Goal: Contribute content

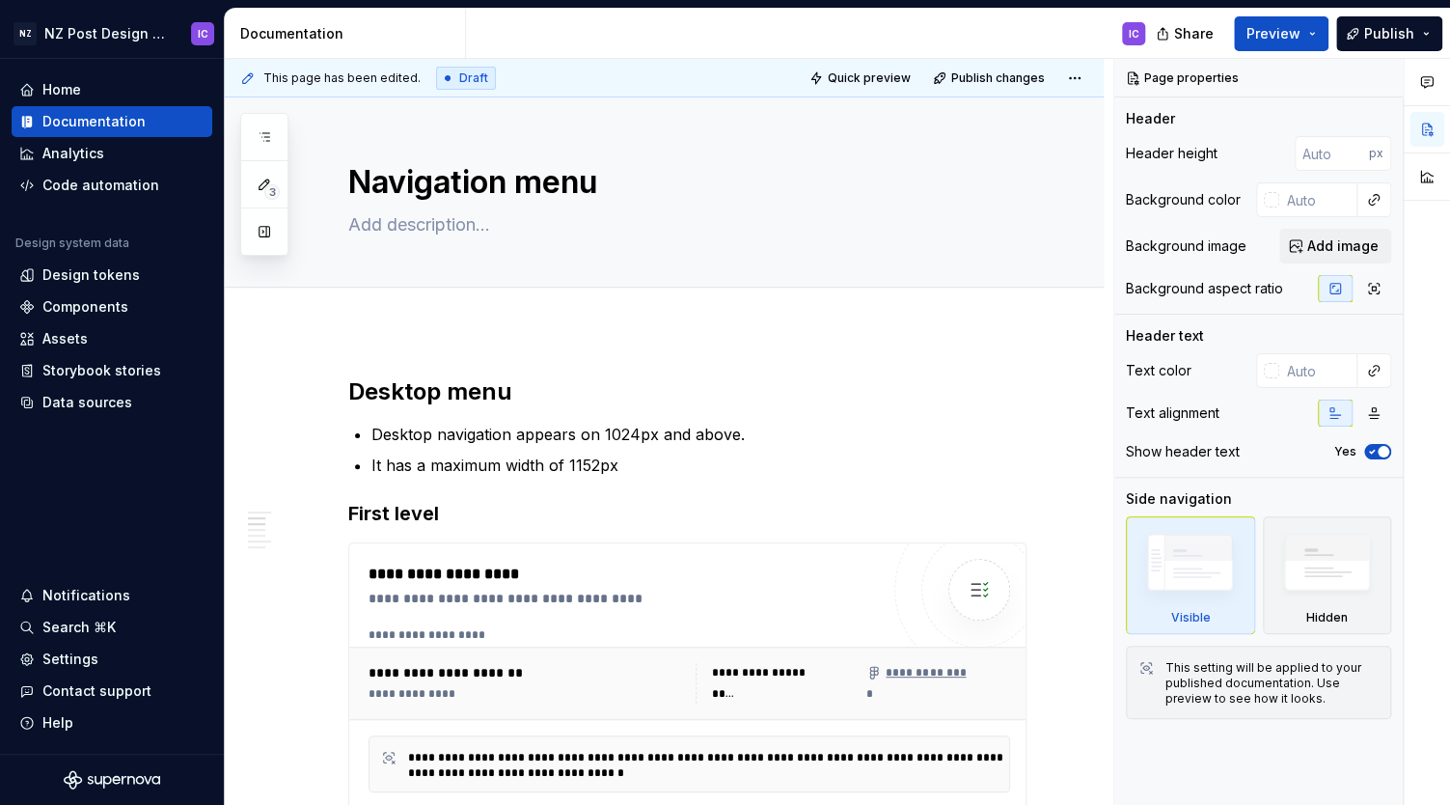
scroll to position [399, 0]
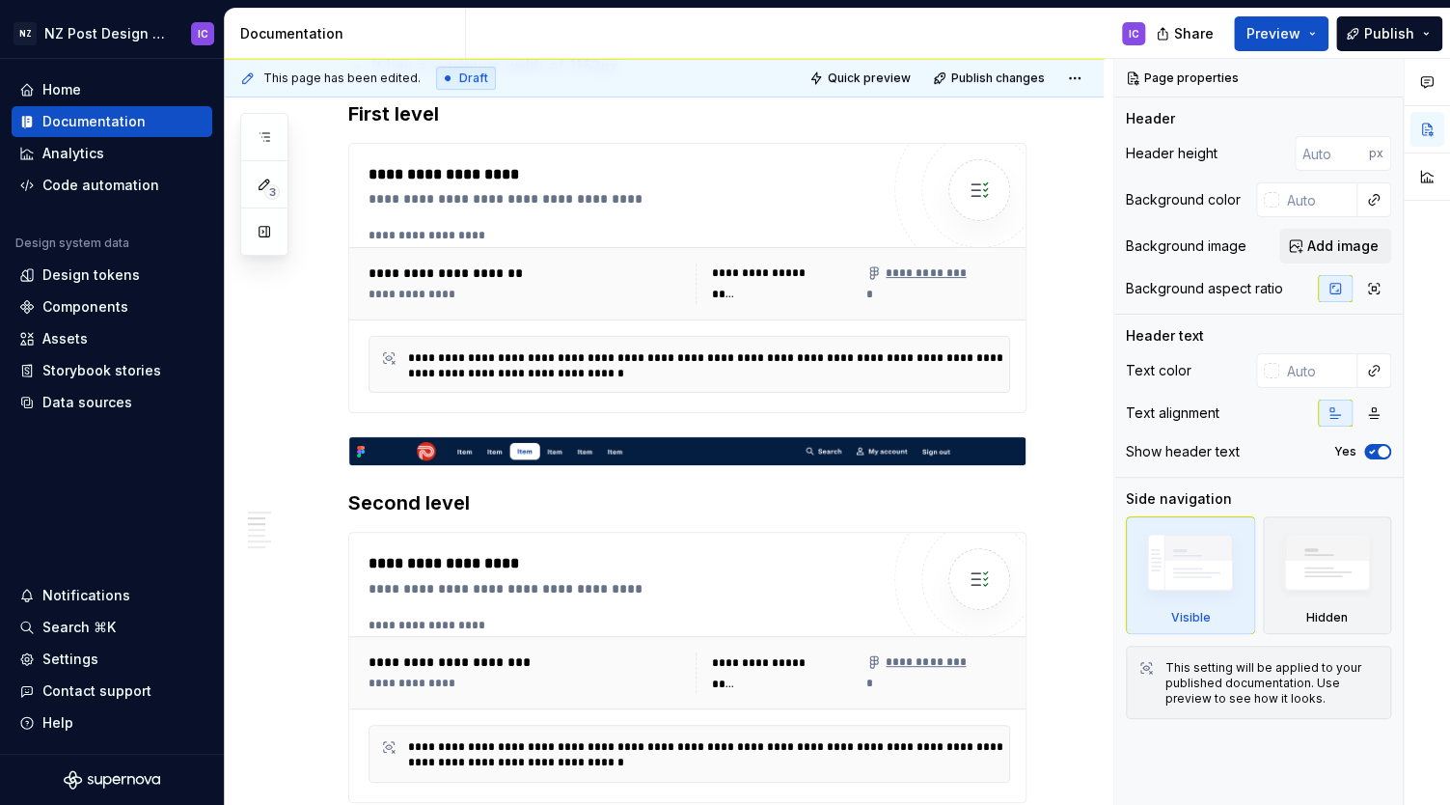
type textarea "*"
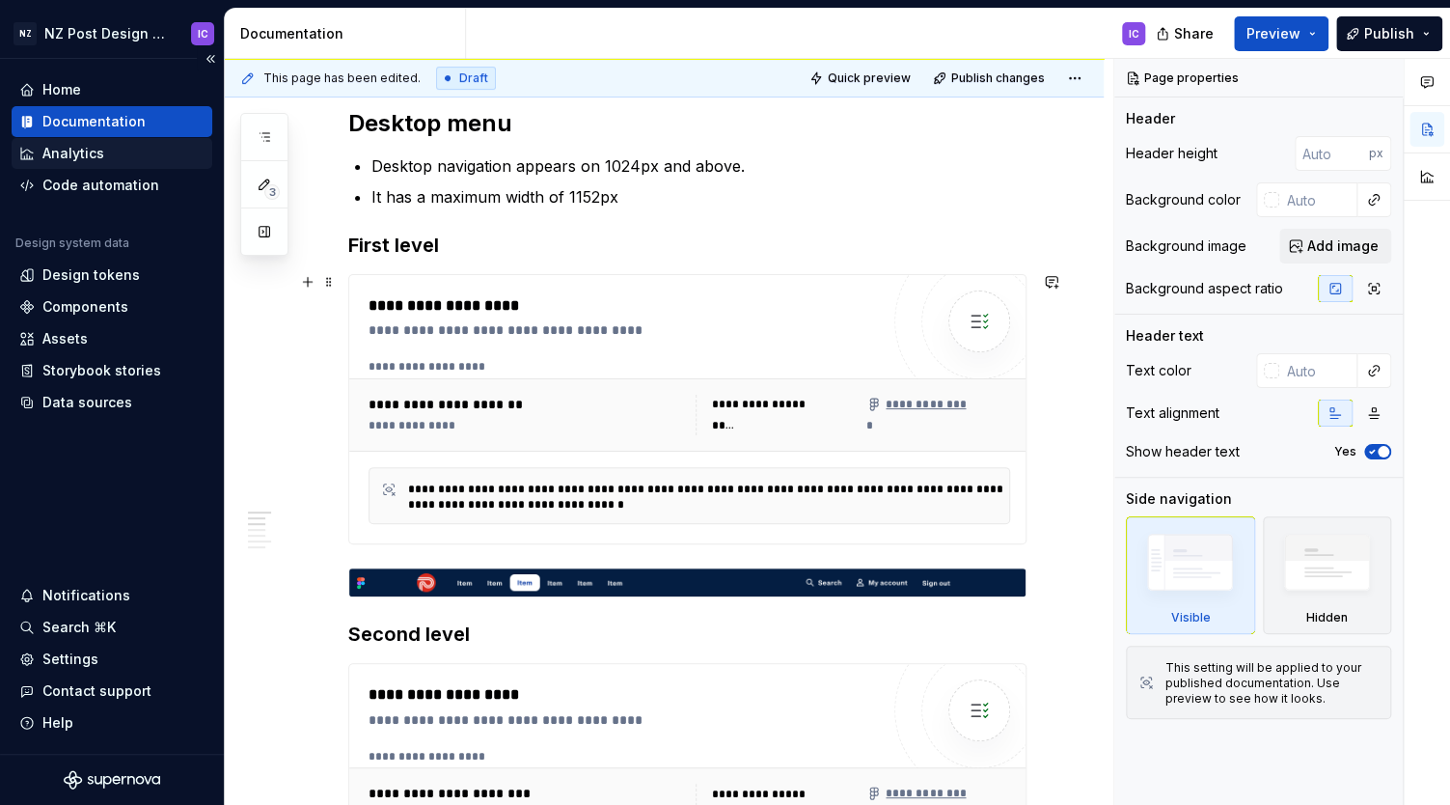
scroll to position [268, 0]
click at [331, 284] on span at bounding box center [328, 281] width 15 height 27
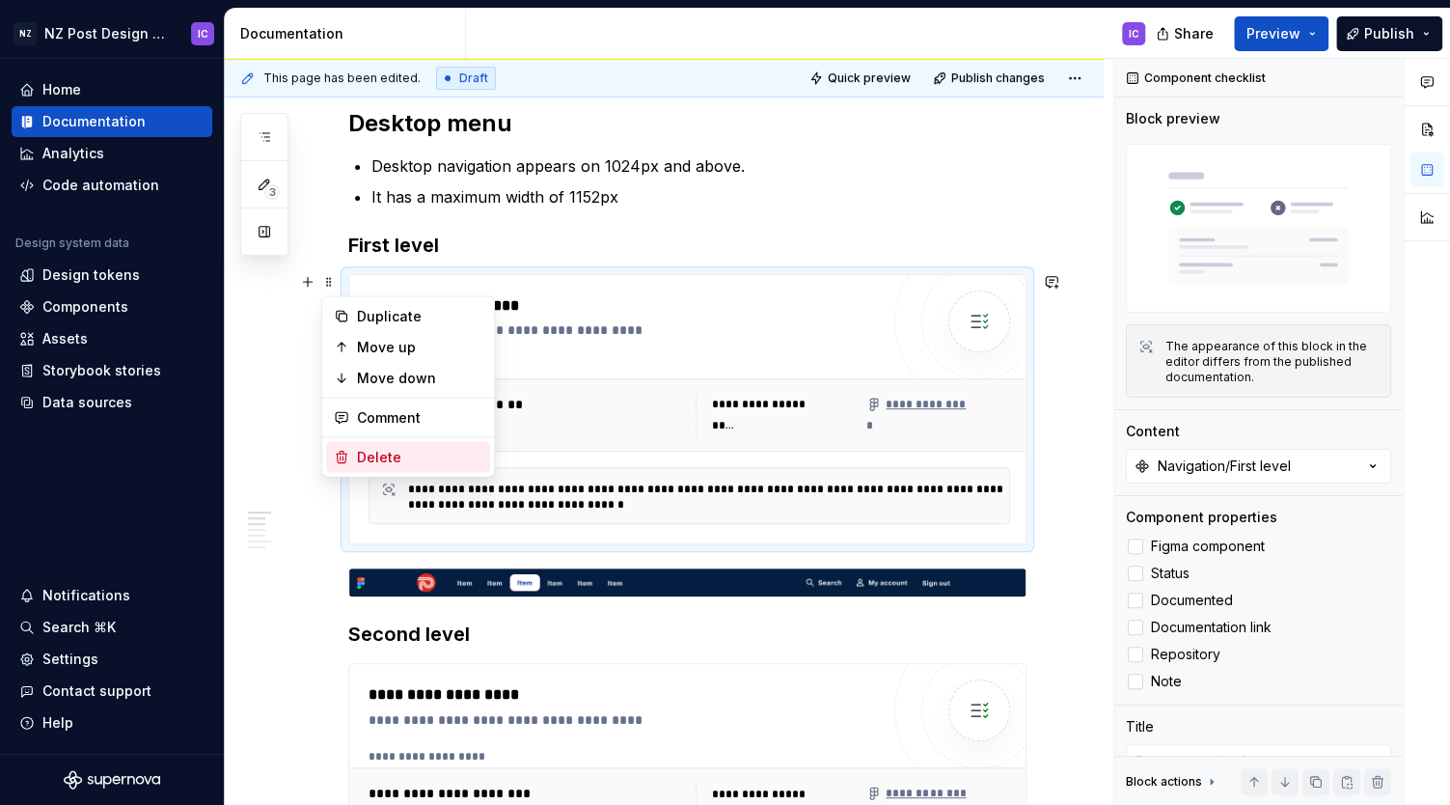
click at [379, 453] on div "Delete" at bounding box center [419, 457] width 125 height 19
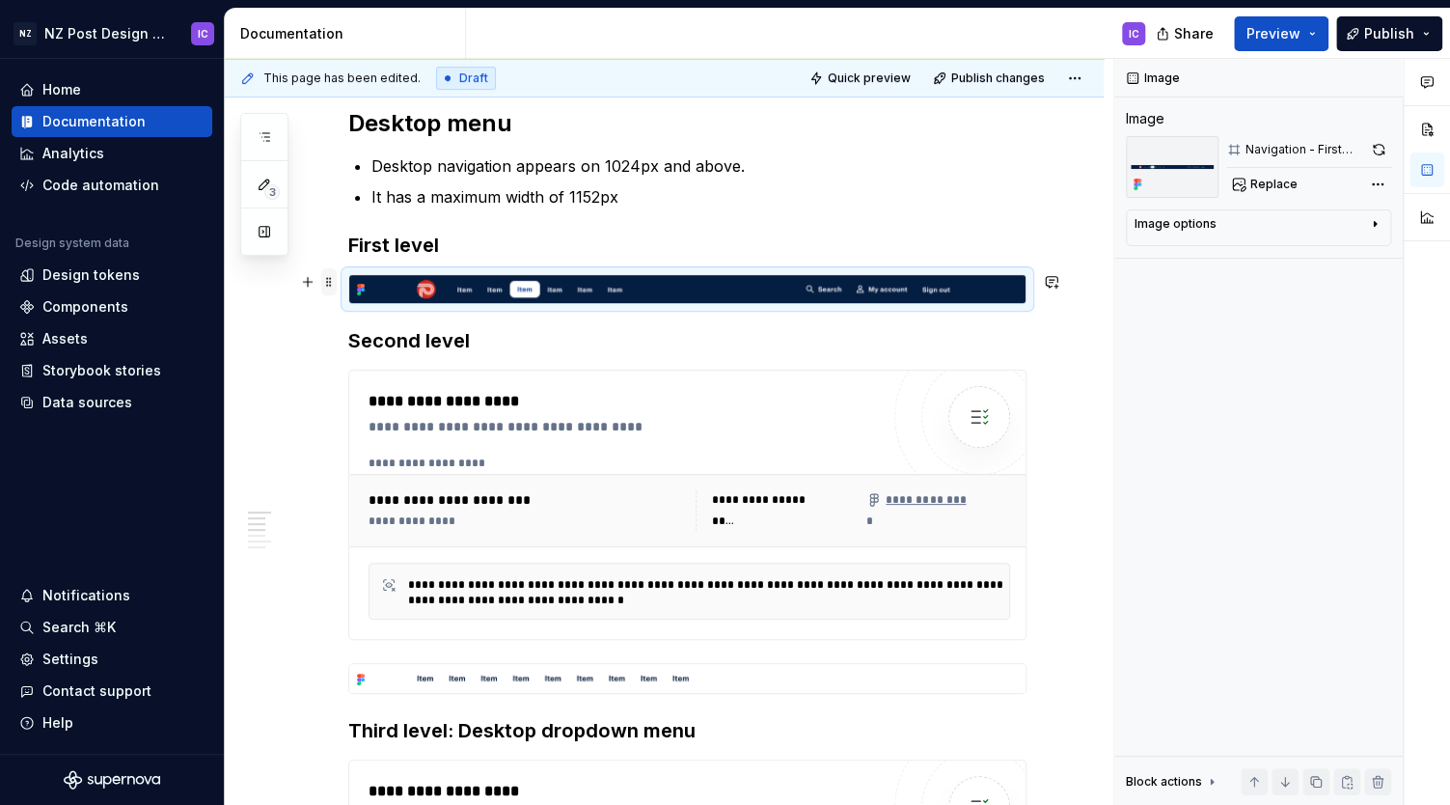
click at [332, 280] on span at bounding box center [328, 281] width 15 height 27
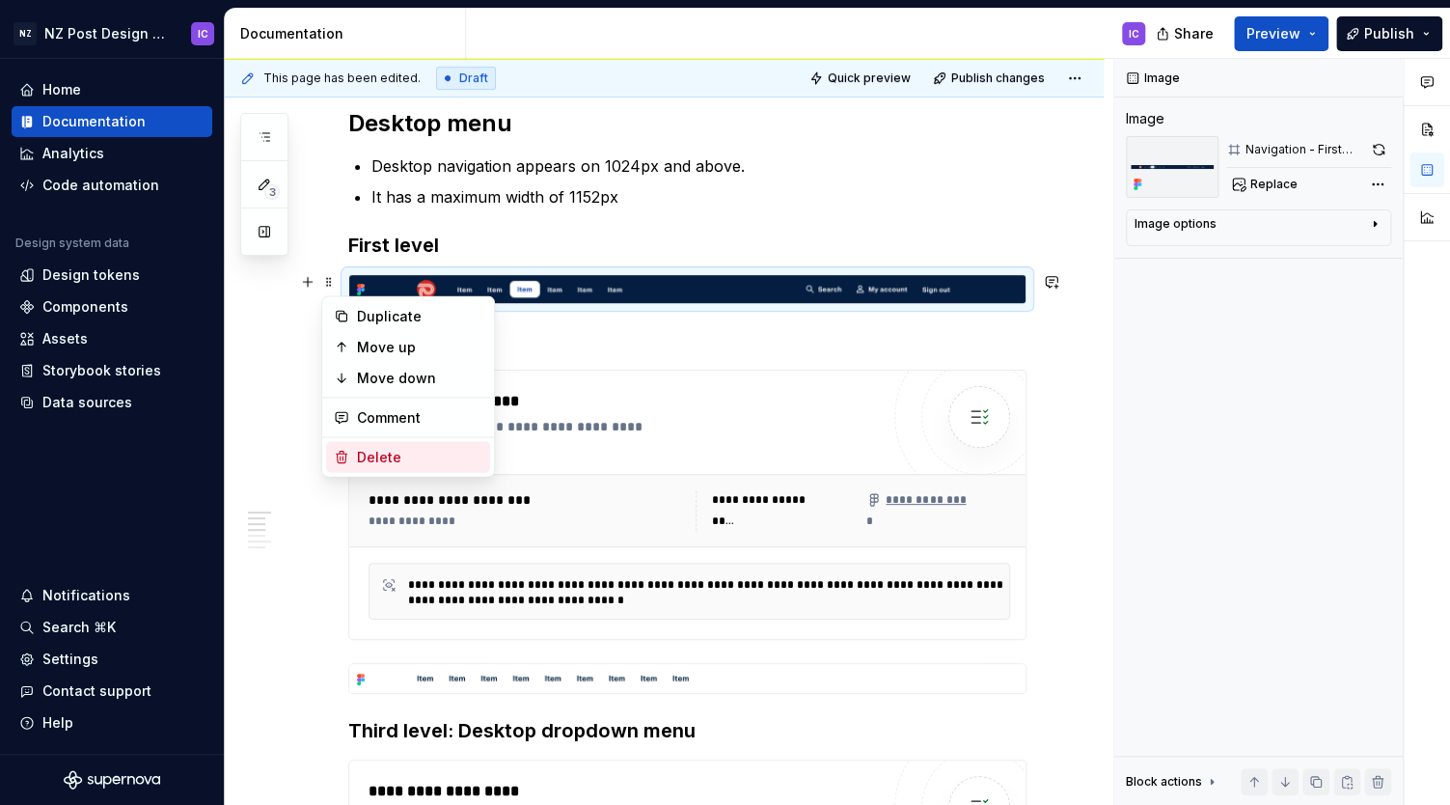
click at [360, 453] on div "Delete" at bounding box center [419, 457] width 125 height 19
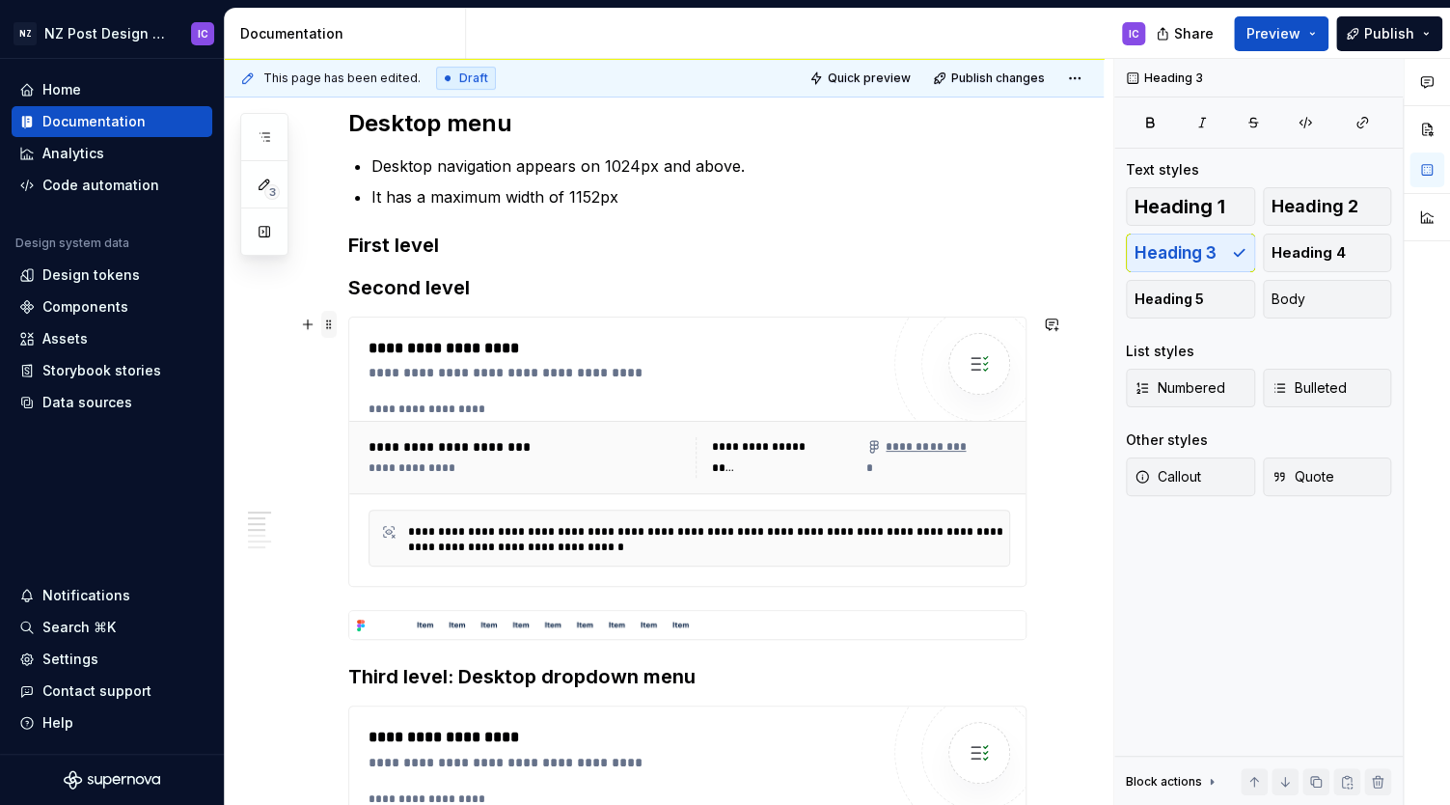
click at [332, 325] on span at bounding box center [328, 324] width 15 height 27
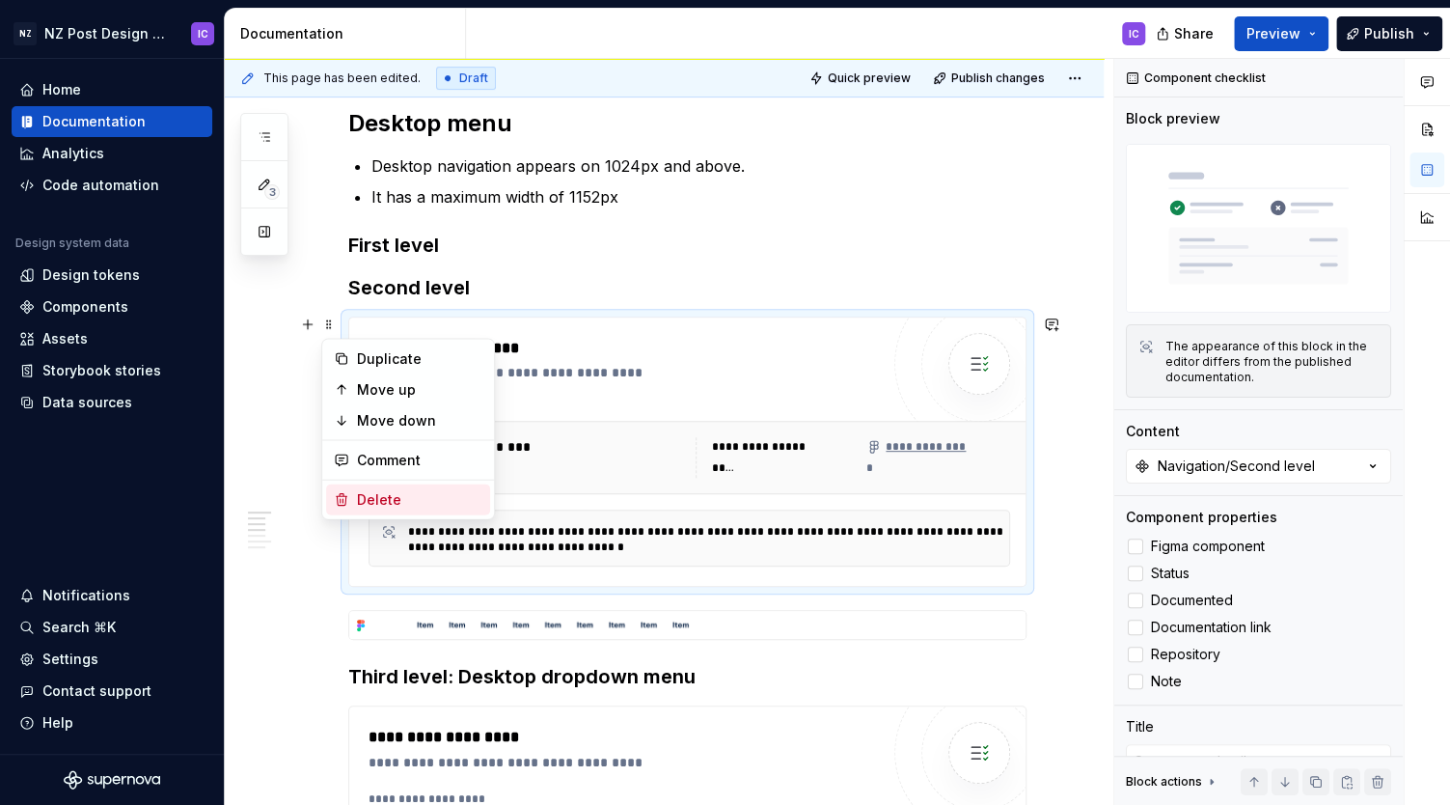
click at [372, 495] on div "Delete" at bounding box center [419, 499] width 125 height 19
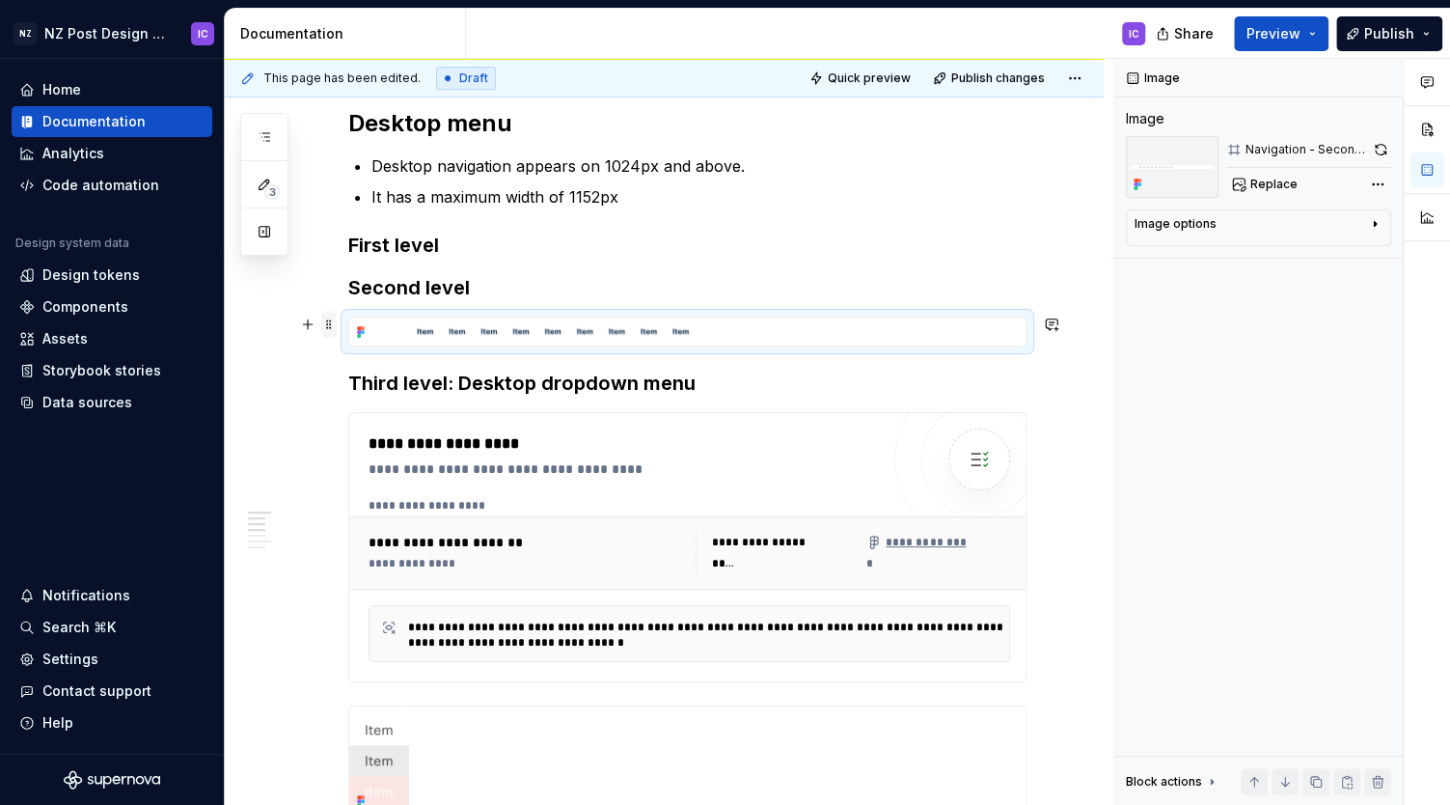
click at [331, 326] on span at bounding box center [328, 324] width 15 height 27
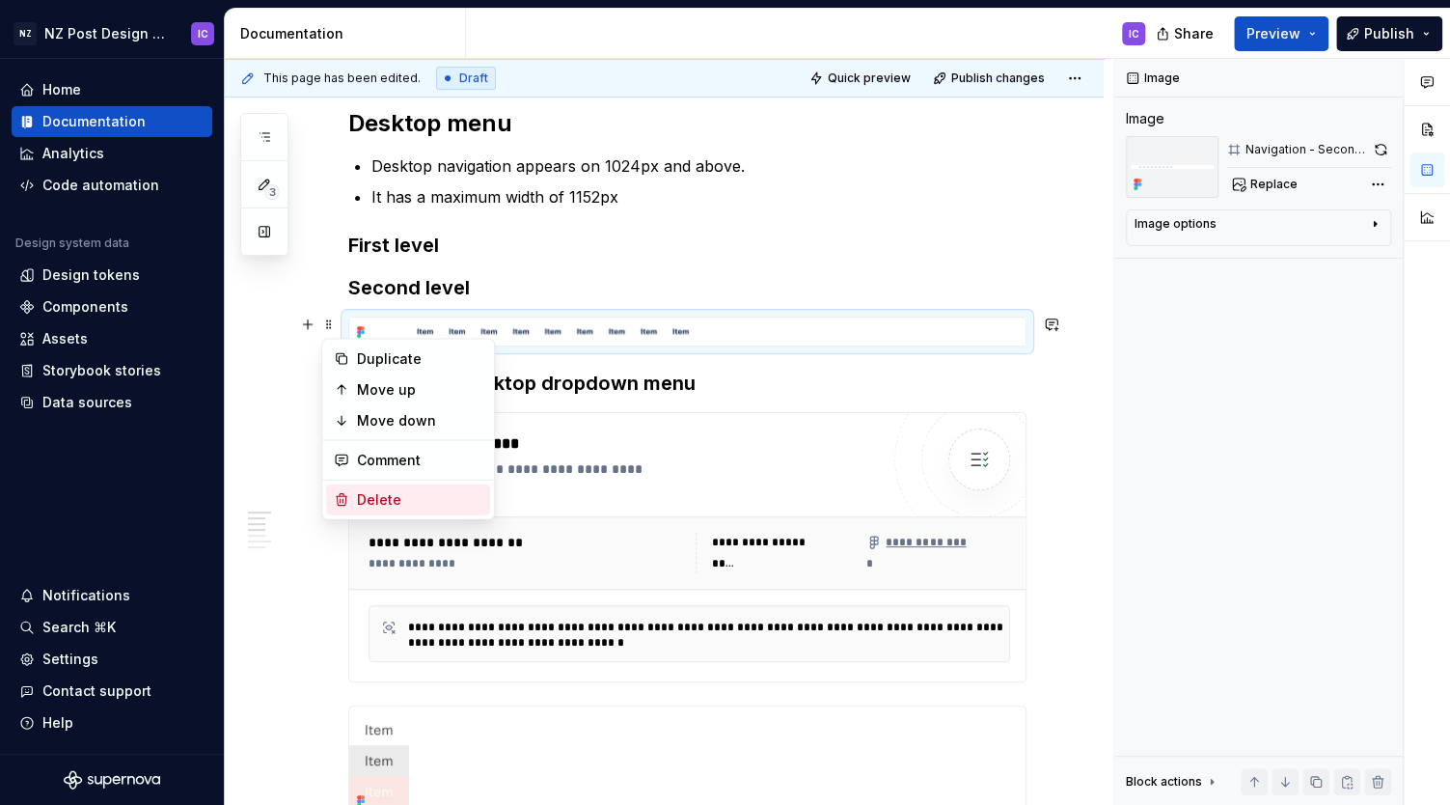
click at [366, 495] on div "Delete" at bounding box center [419, 499] width 125 height 19
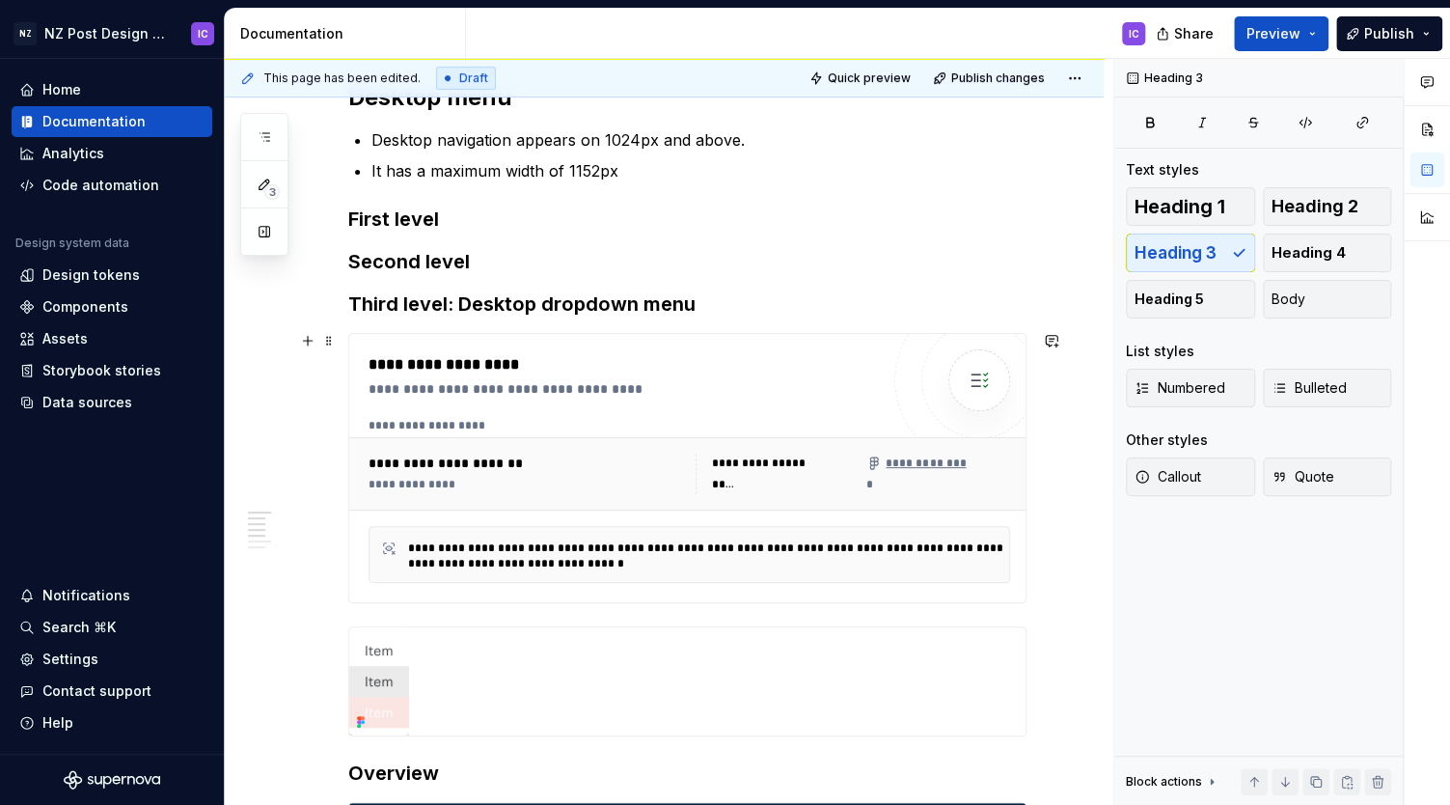
scroll to position [295, 0]
click at [329, 336] on span at bounding box center [328, 339] width 15 height 27
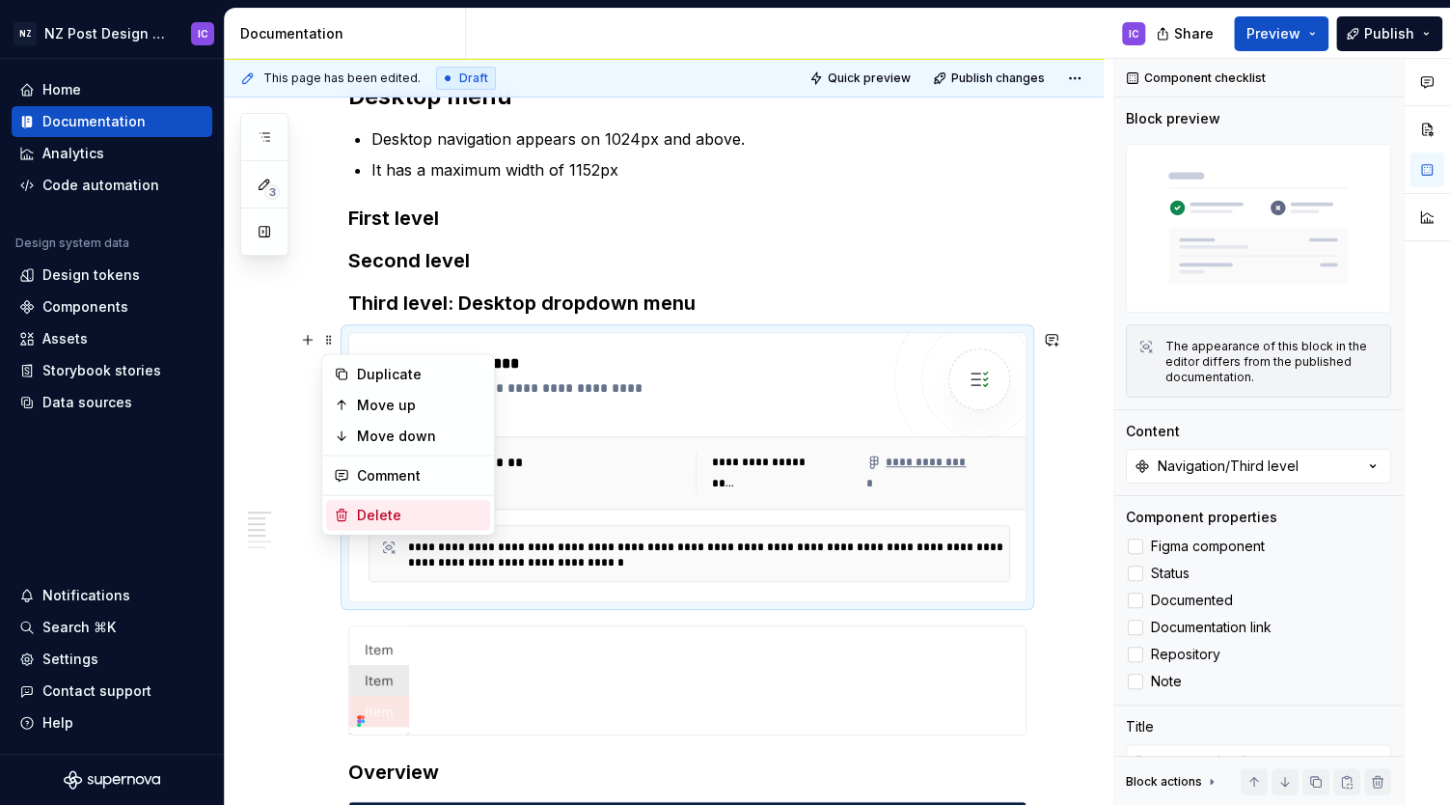
click at [364, 511] on div "Delete" at bounding box center [419, 515] width 125 height 19
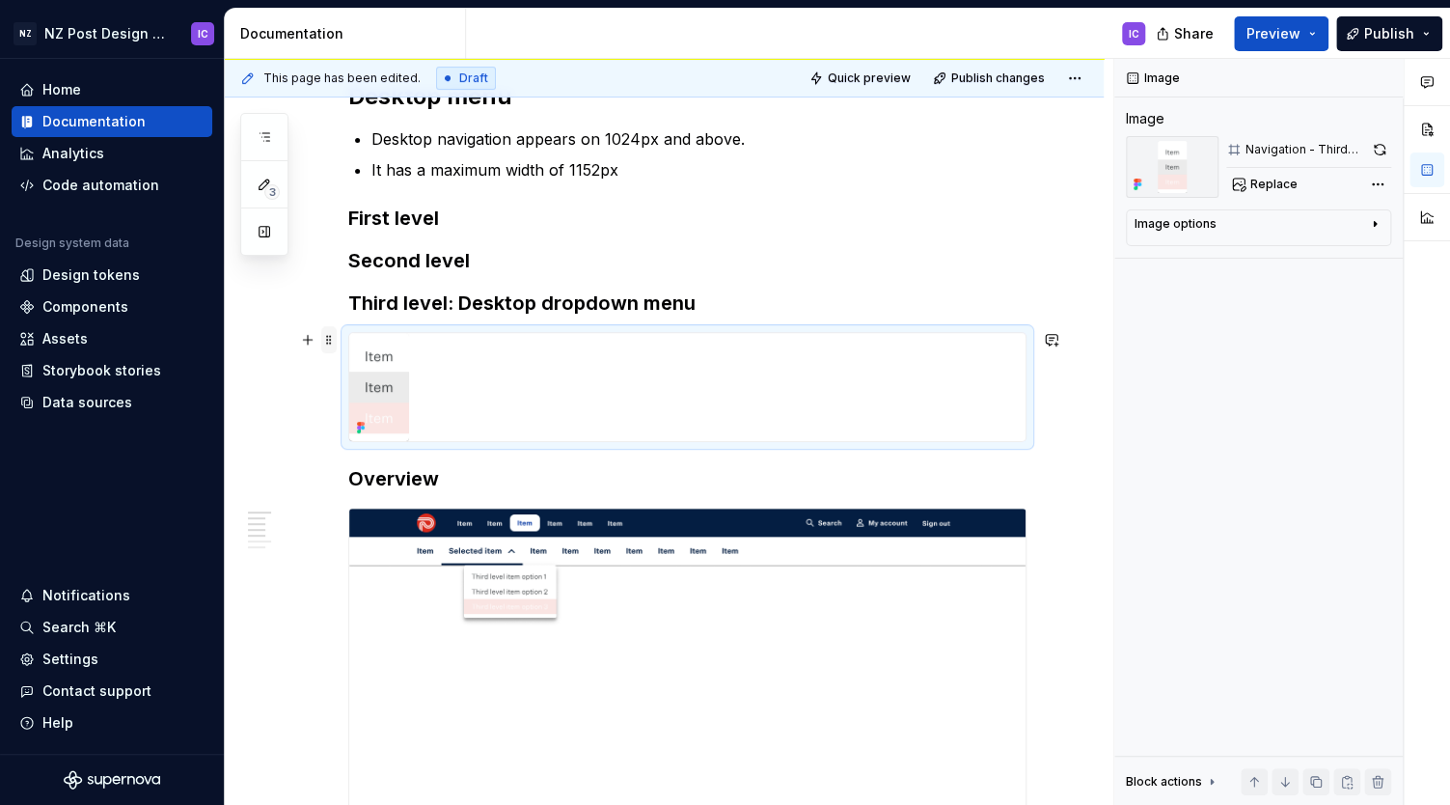
click at [329, 340] on span at bounding box center [328, 339] width 15 height 27
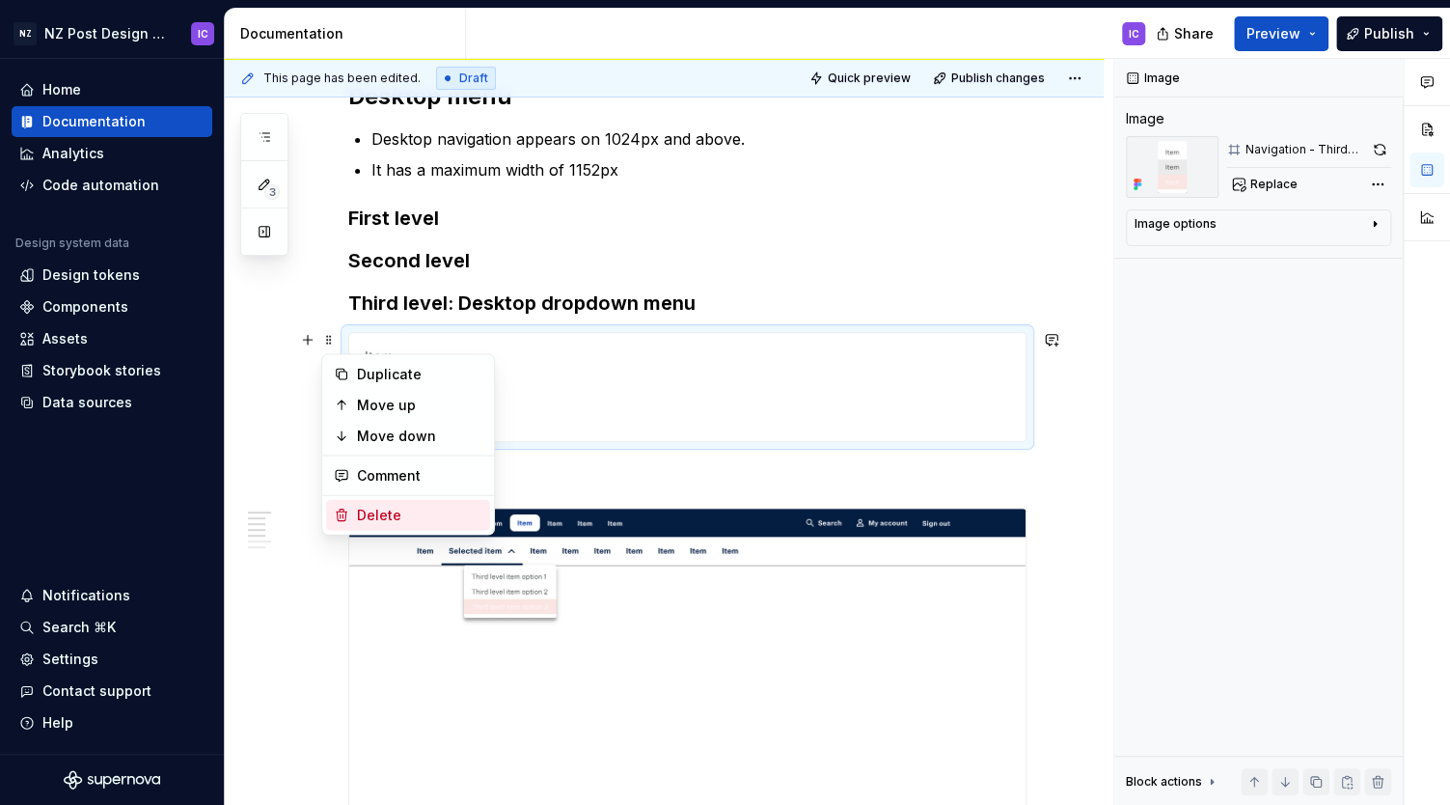
click at [372, 512] on div "Delete" at bounding box center [419, 515] width 125 height 19
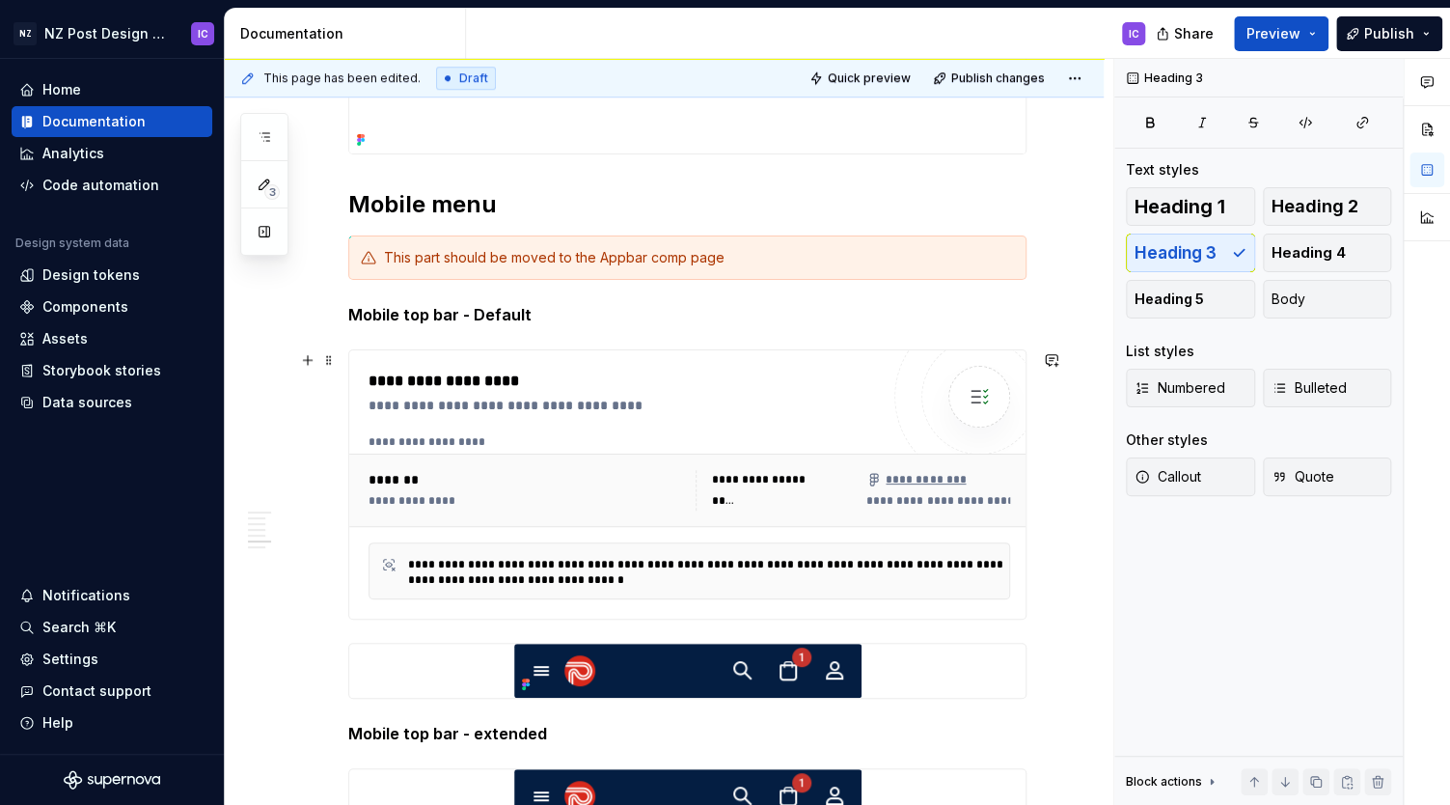
scroll to position [879, 0]
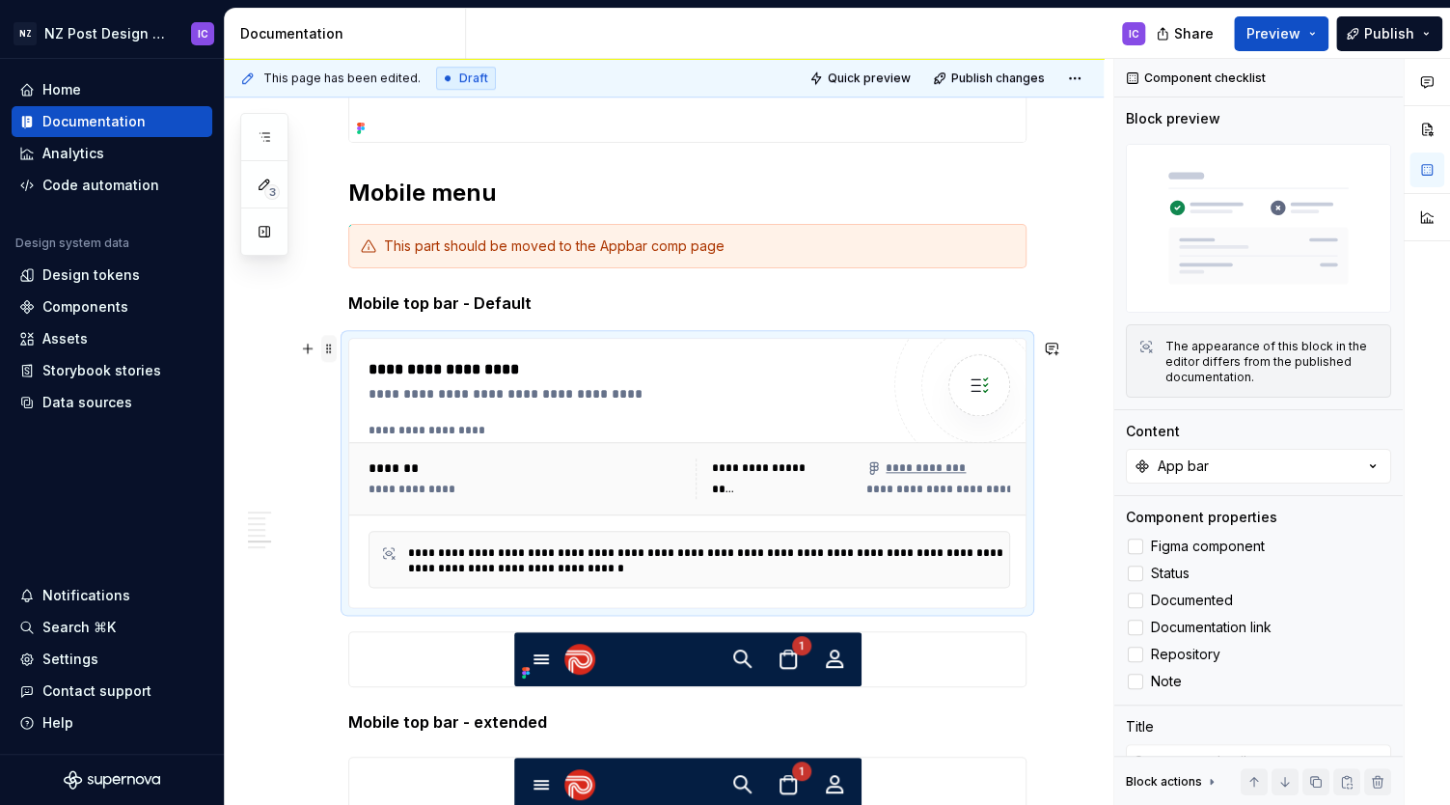
click at [326, 347] on span at bounding box center [328, 348] width 15 height 27
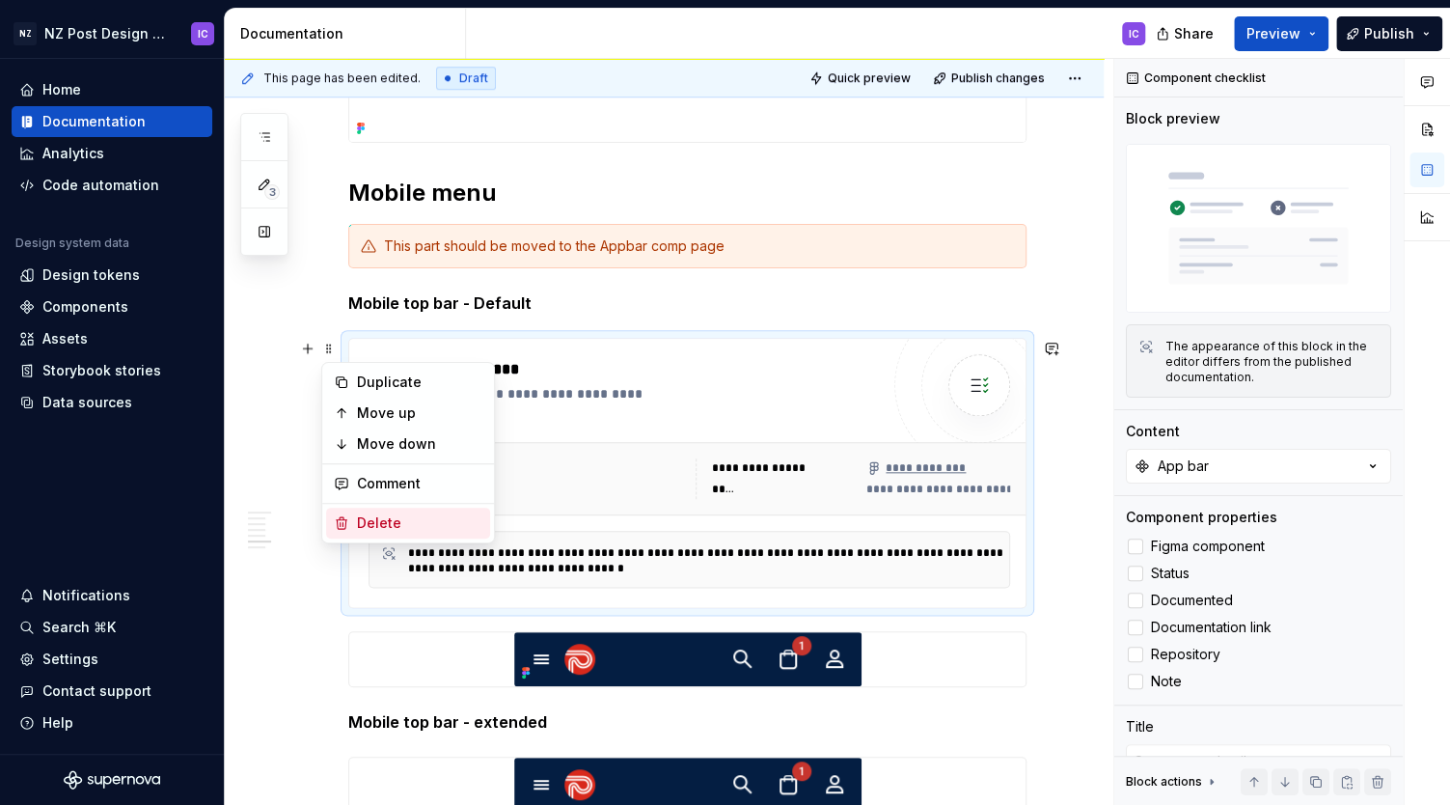
click at [369, 520] on div "Delete" at bounding box center [419, 522] width 125 height 19
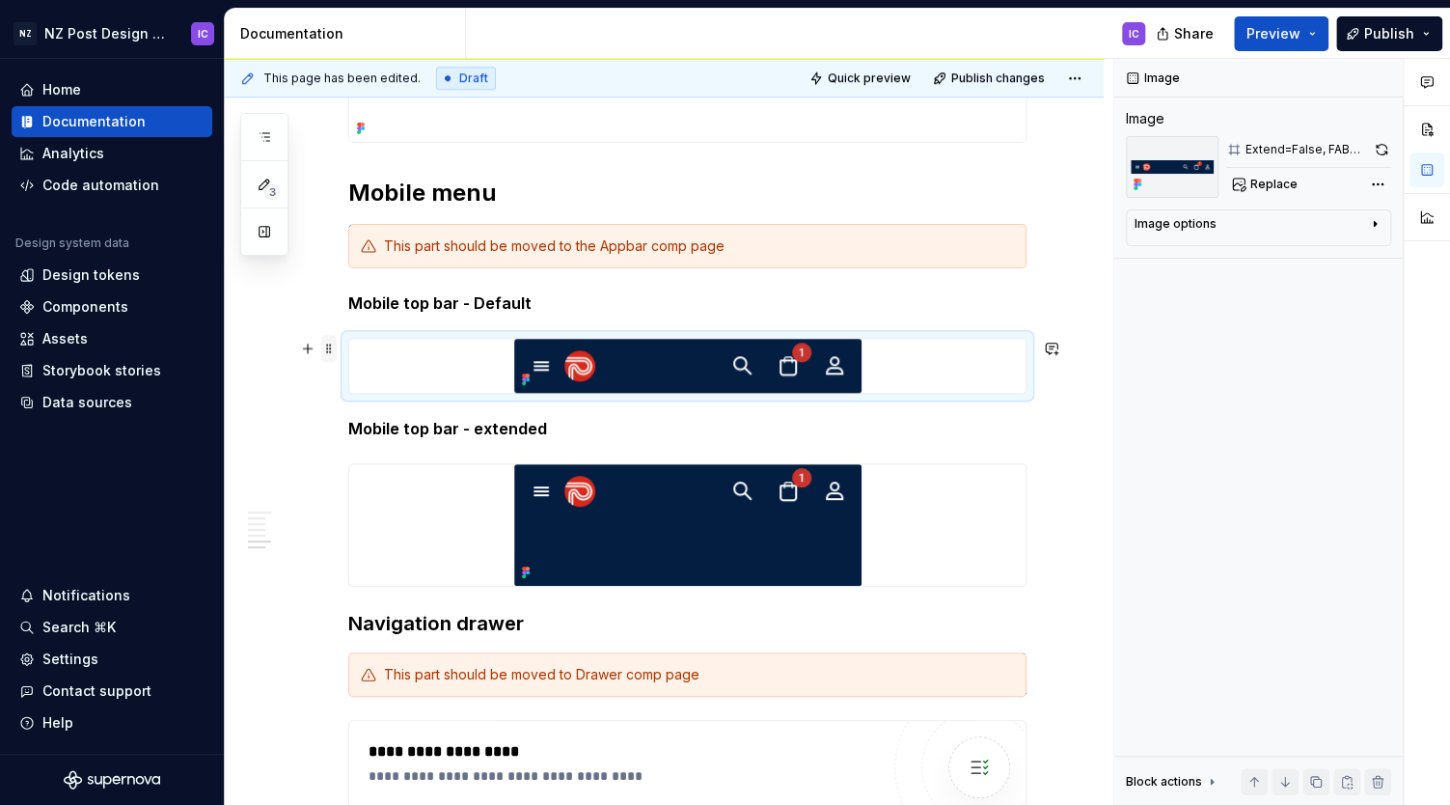
click at [327, 343] on span at bounding box center [328, 348] width 15 height 27
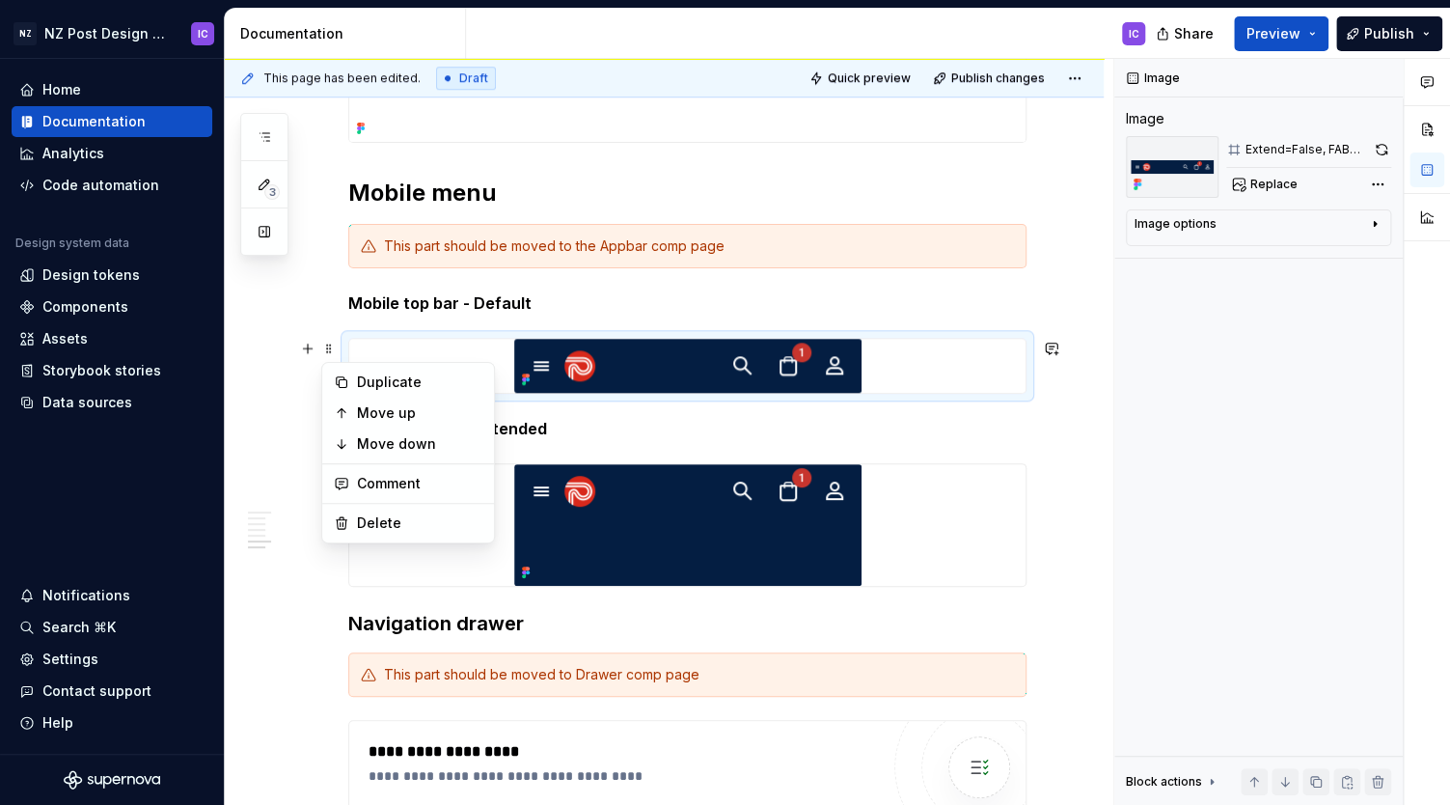
click at [309, 301] on div "**********" at bounding box center [669, 432] width 889 height 747
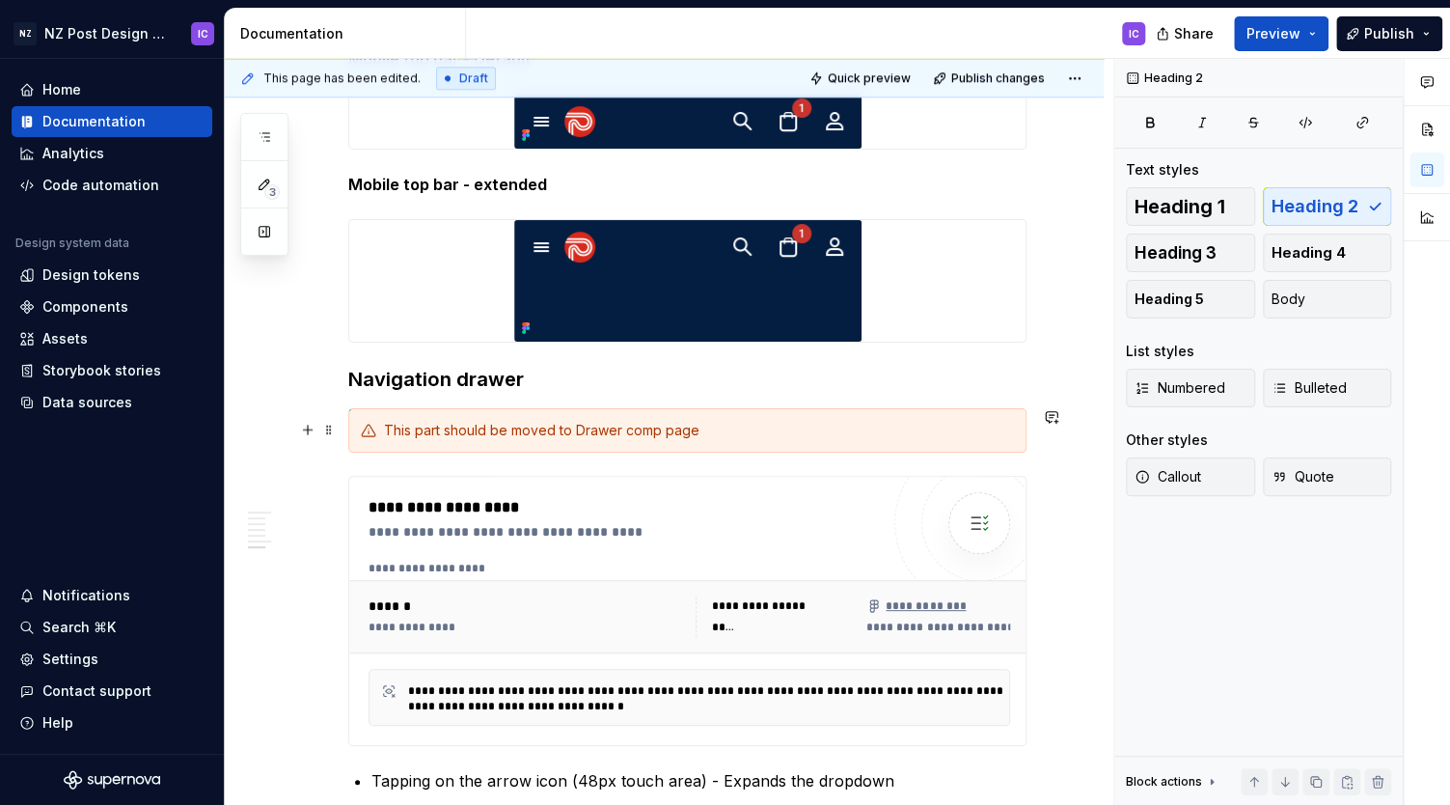
scroll to position [1121, 0]
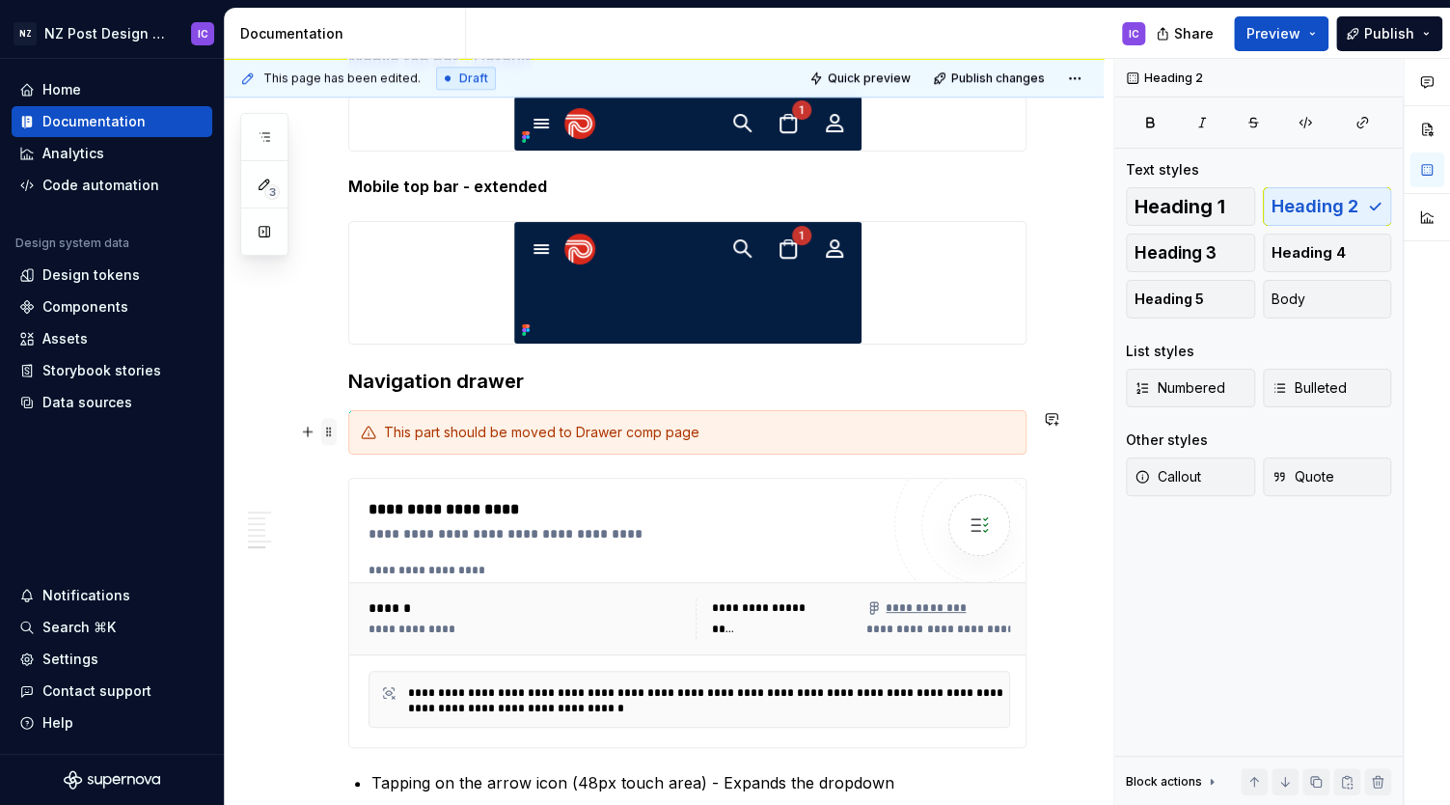
click at [333, 436] on span at bounding box center [328, 431] width 15 height 27
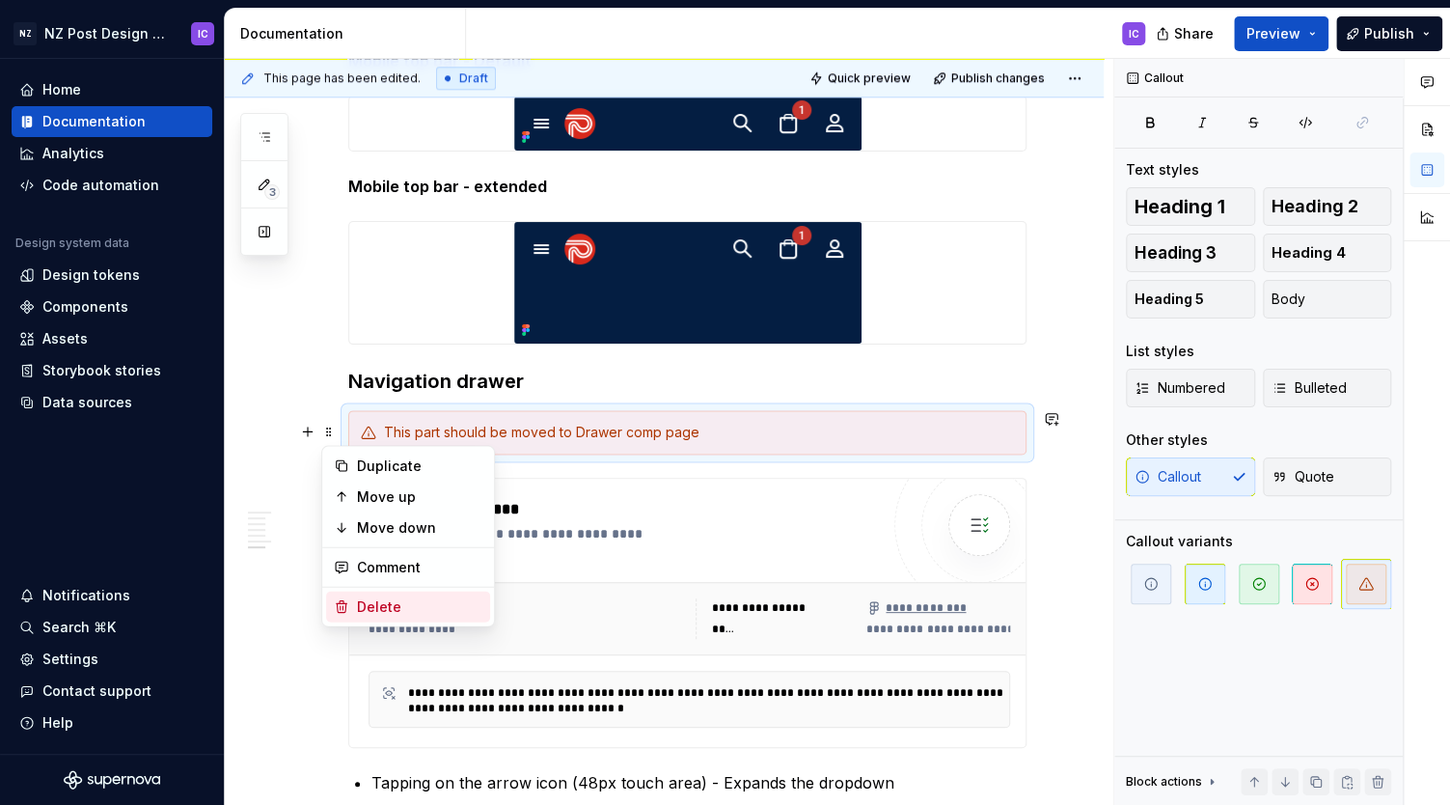
click at [379, 603] on div "Delete" at bounding box center [419, 606] width 125 height 19
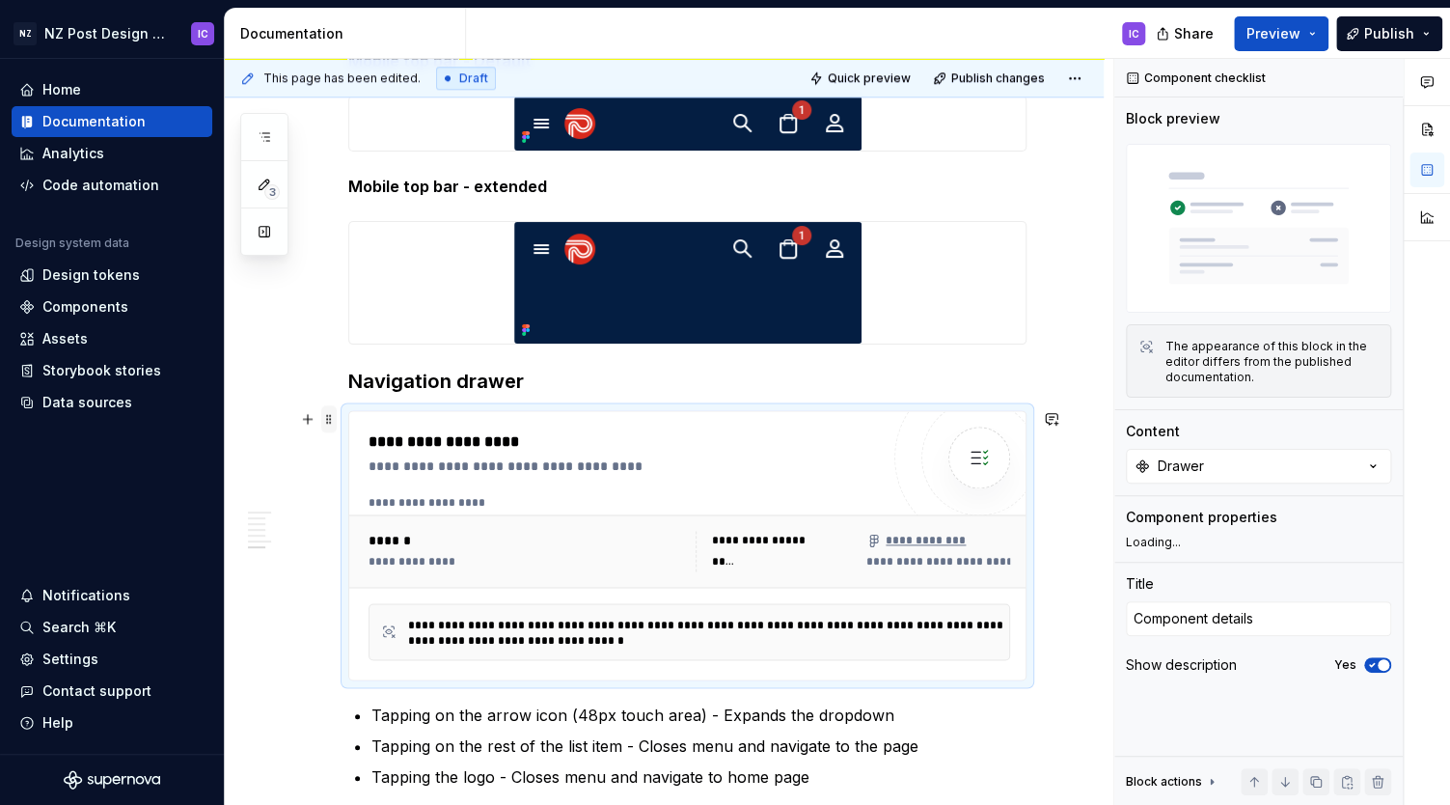
click at [331, 425] on span at bounding box center [328, 418] width 15 height 27
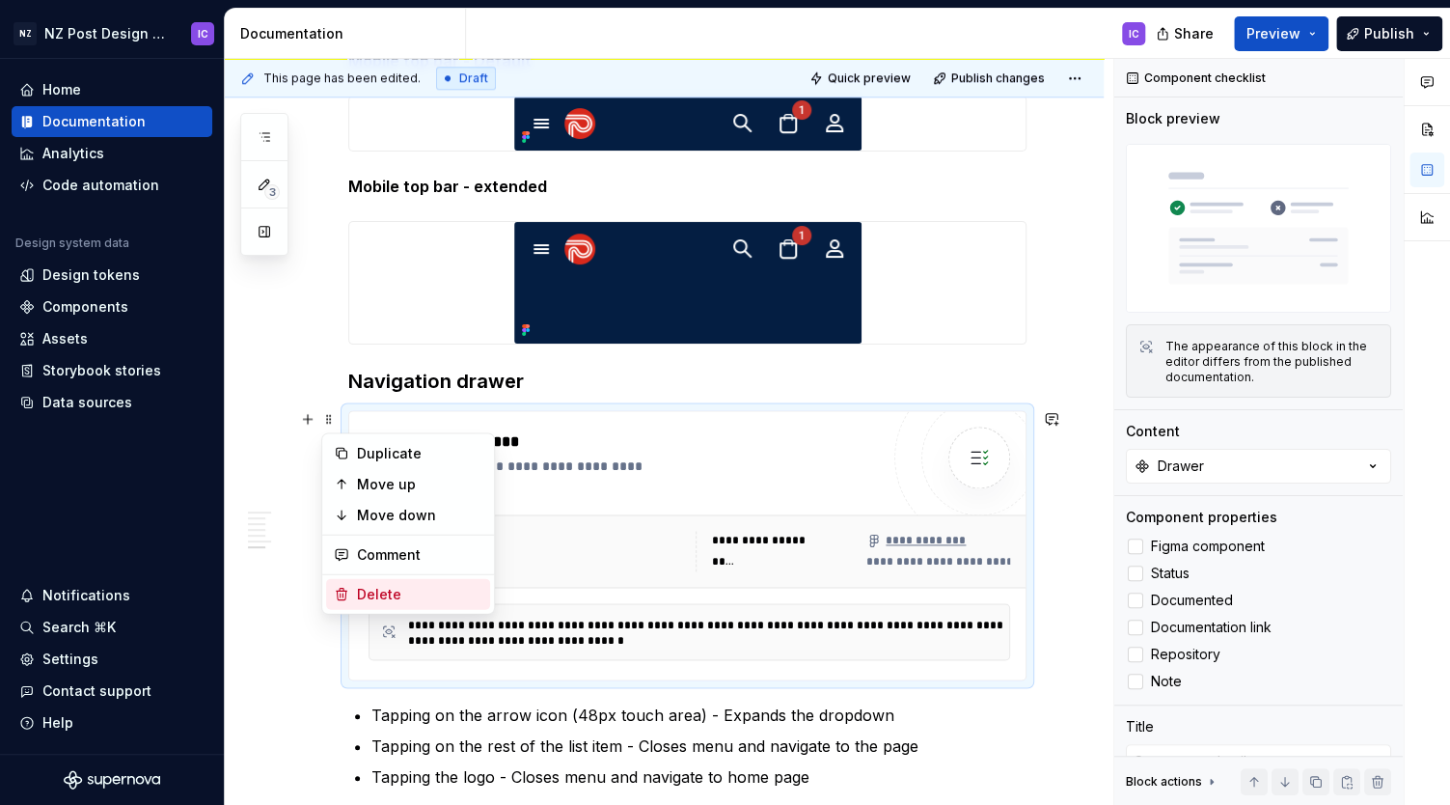
click at [380, 596] on div "Delete" at bounding box center [419, 594] width 125 height 19
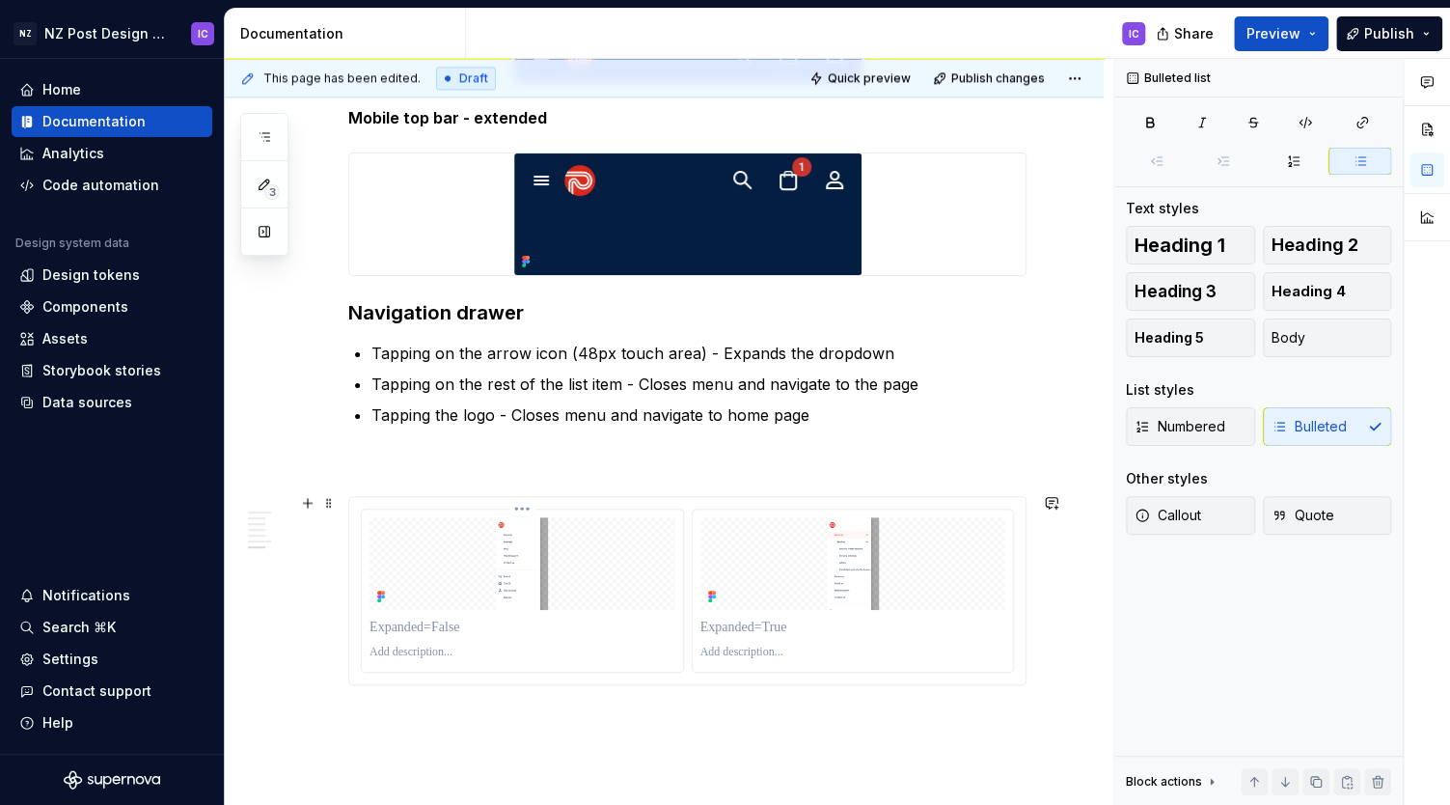
scroll to position [1192, 0]
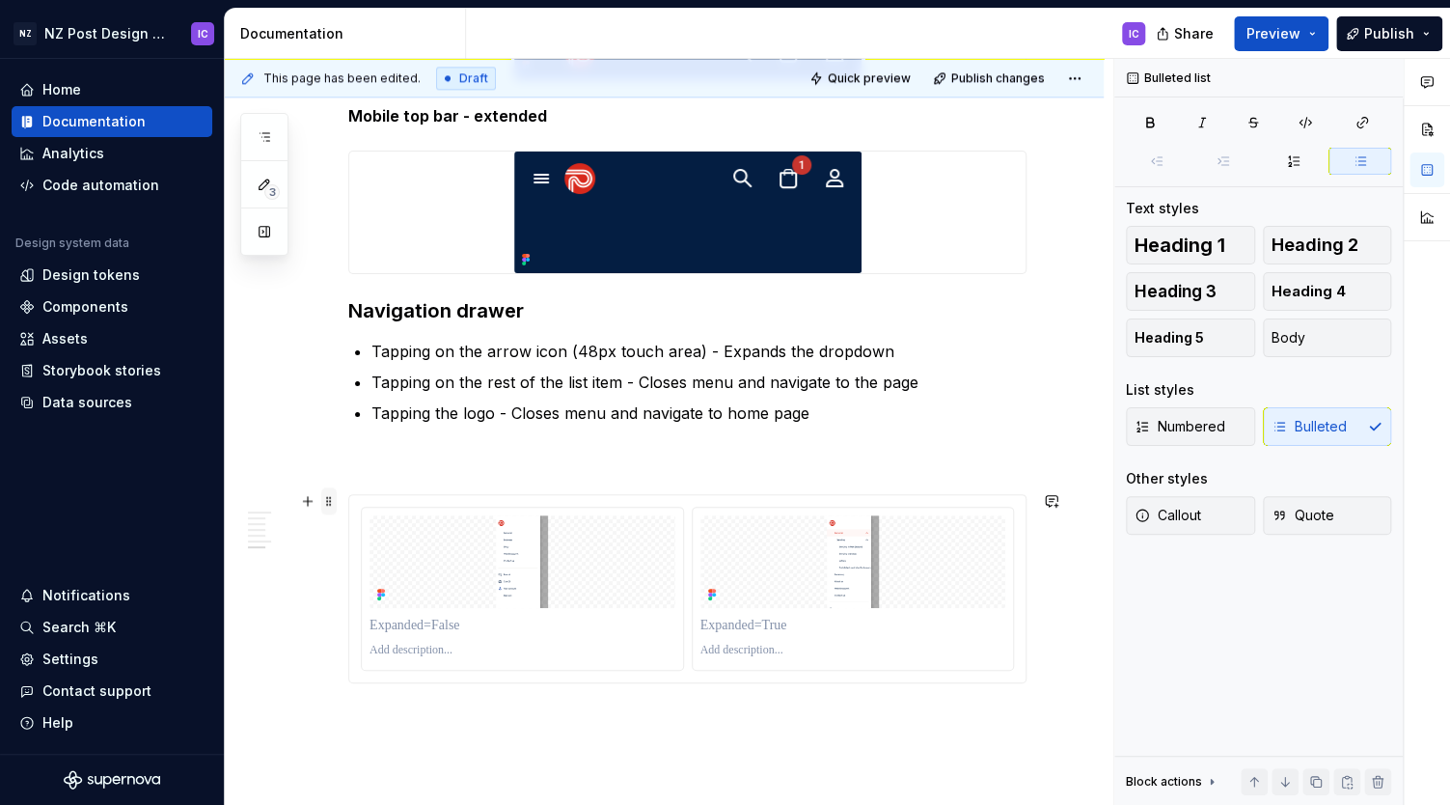
click at [330, 502] on span at bounding box center [328, 500] width 15 height 27
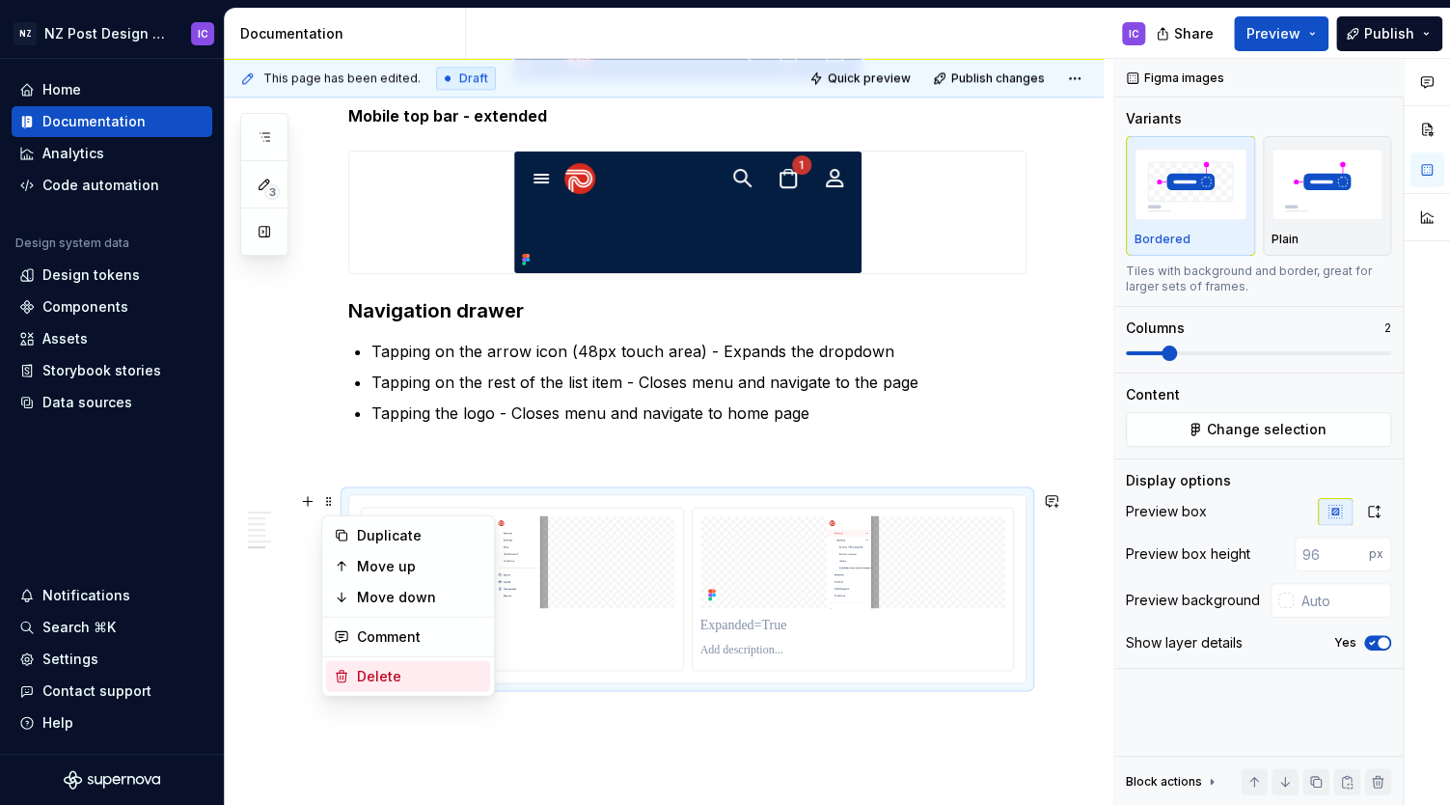
click at [386, 681] on div "Delete" at bounding box center [419, 676] width 125 height 19
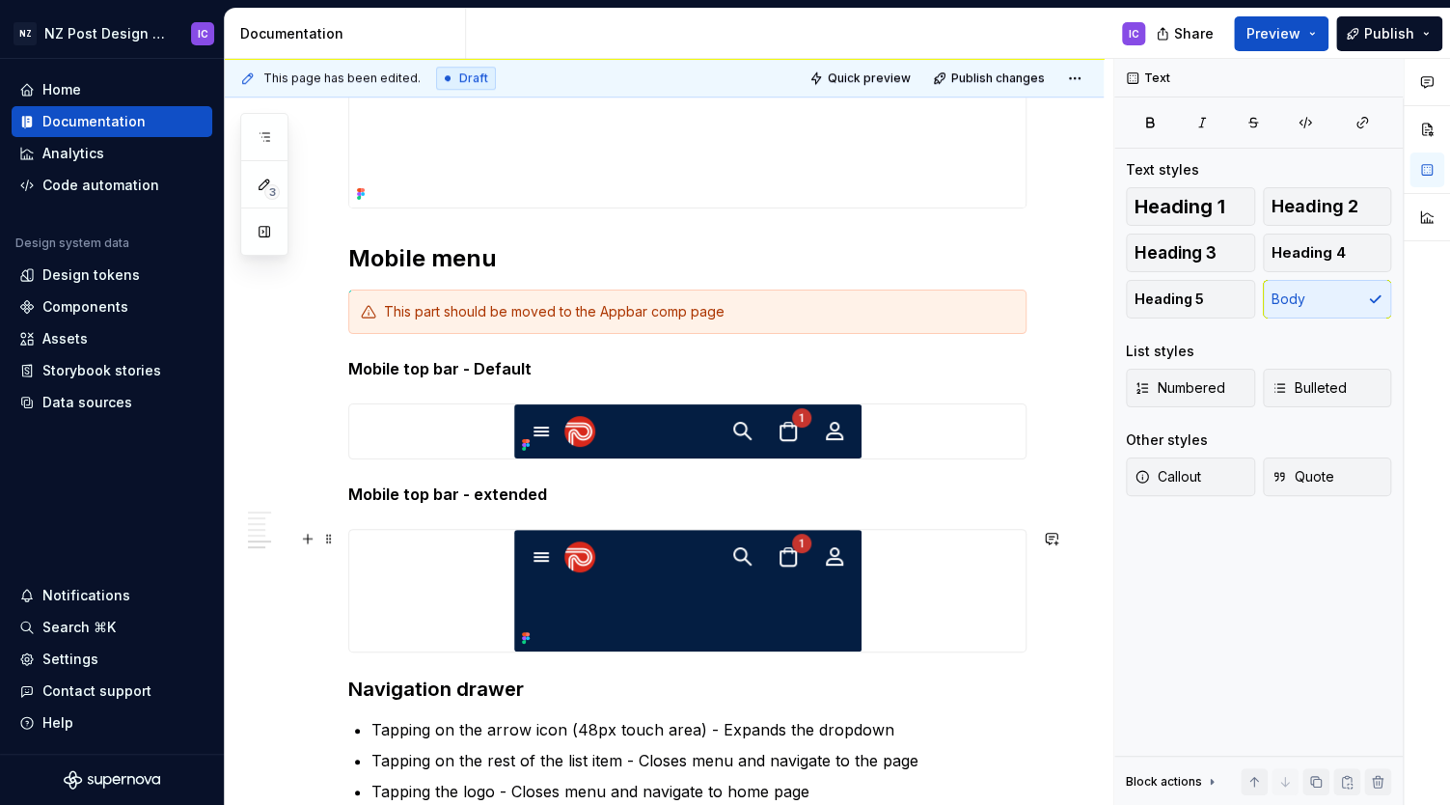
scroll to position [795, 0]
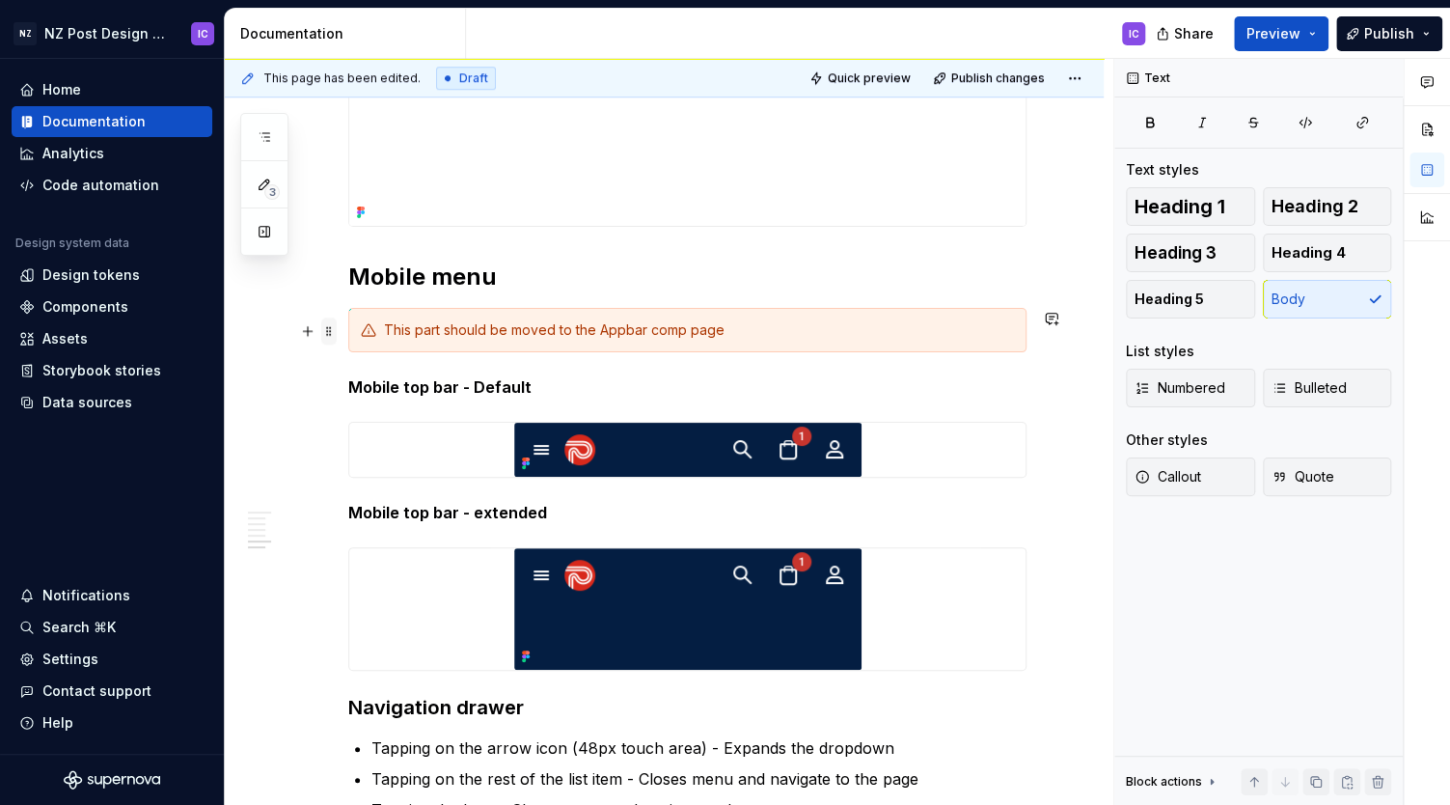
click at [332, 334] on span at bounding box center [328, 330] width 15 height 27
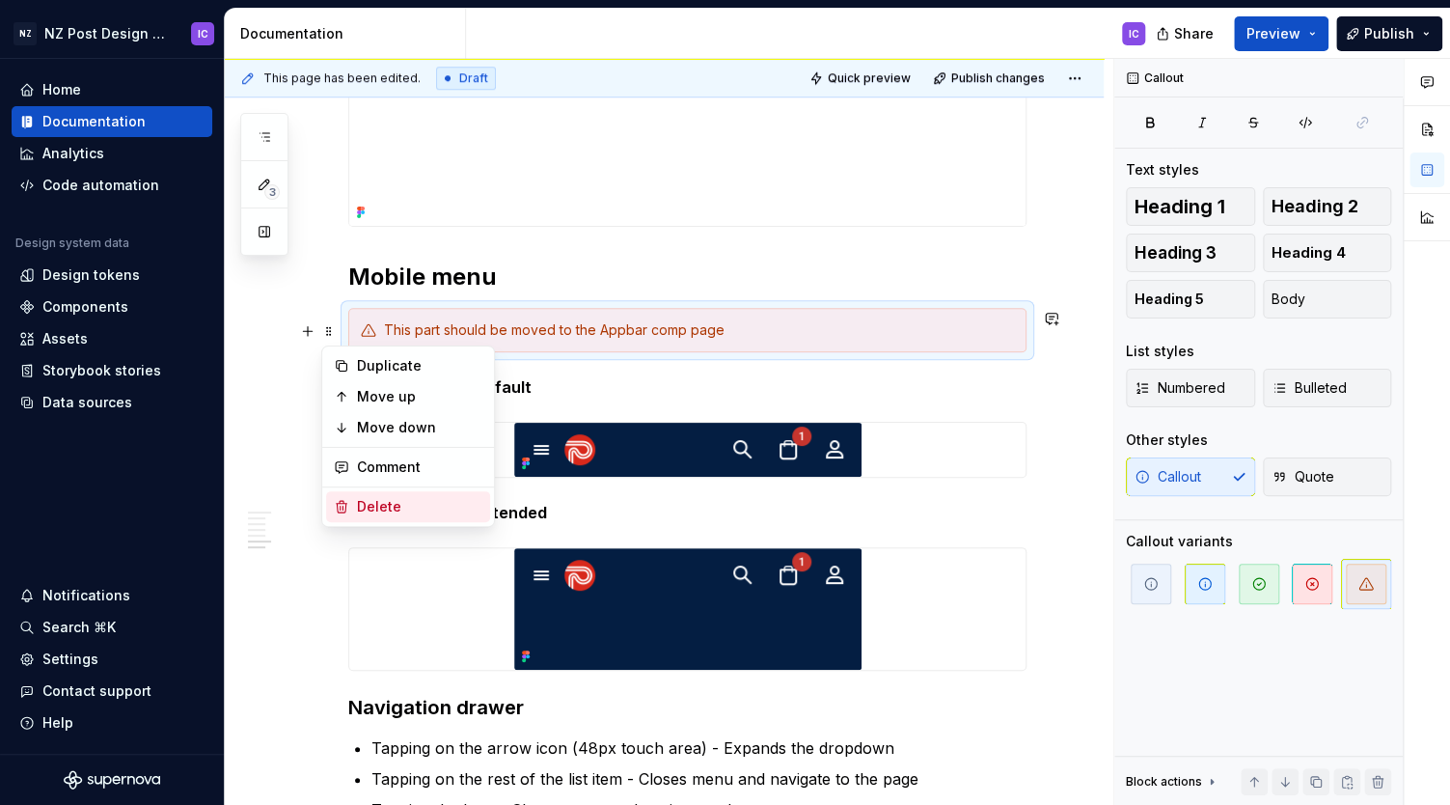
click at [380, 507] on div "Delete" at bounding box center [419, 506] width 125 height 19
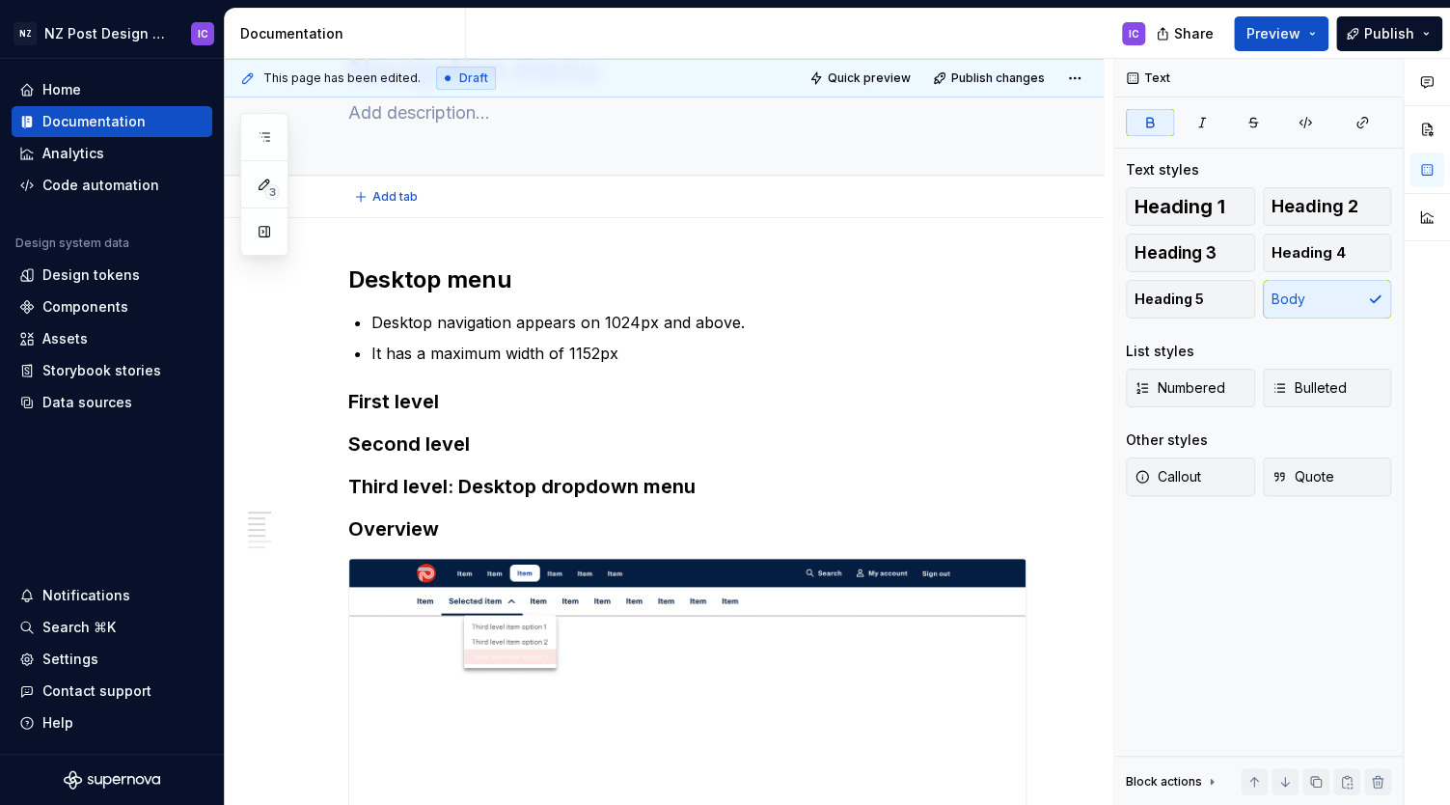
scroll to position [111, 0]
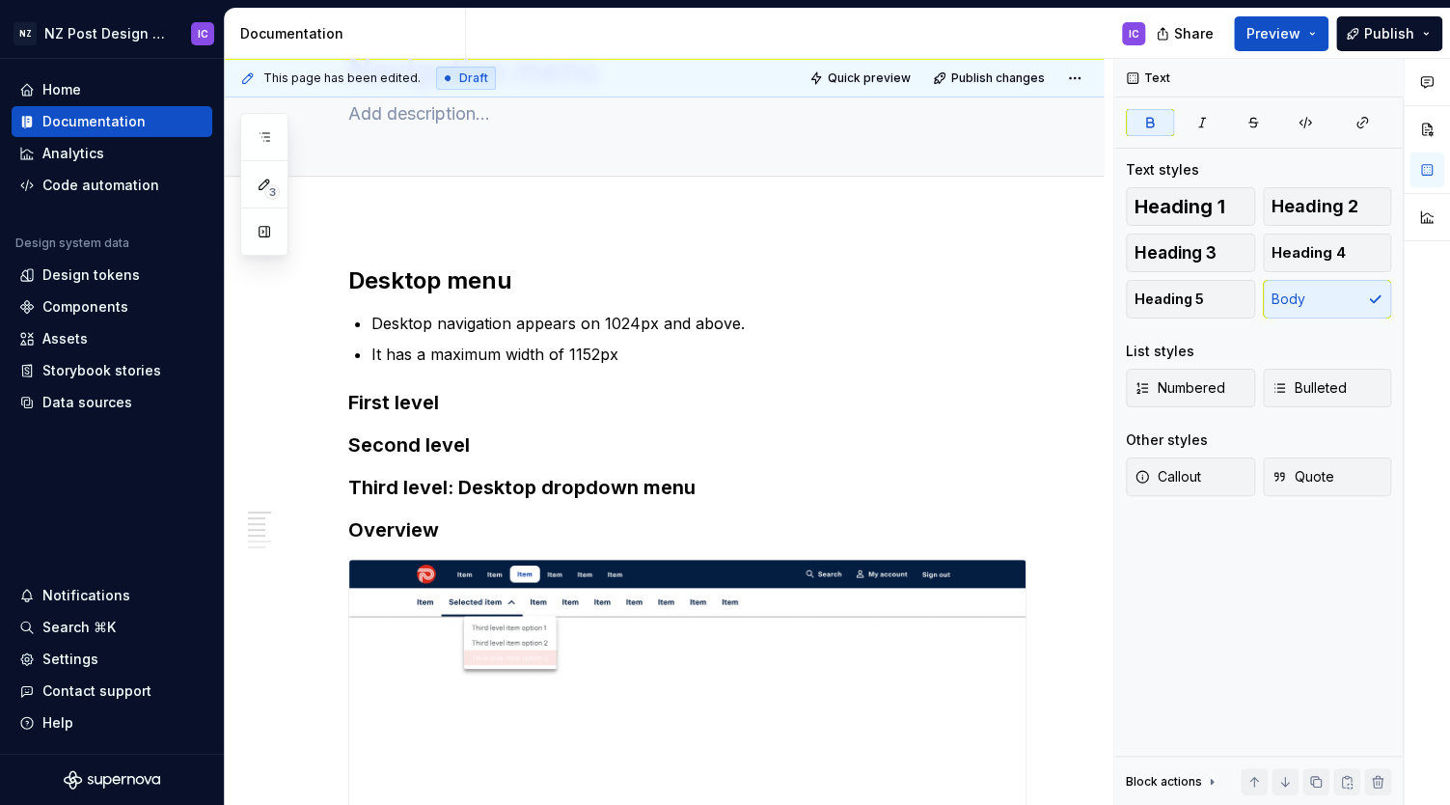
type textarea "*"
